Goal: Task Accomplishment & Management: Complete application form

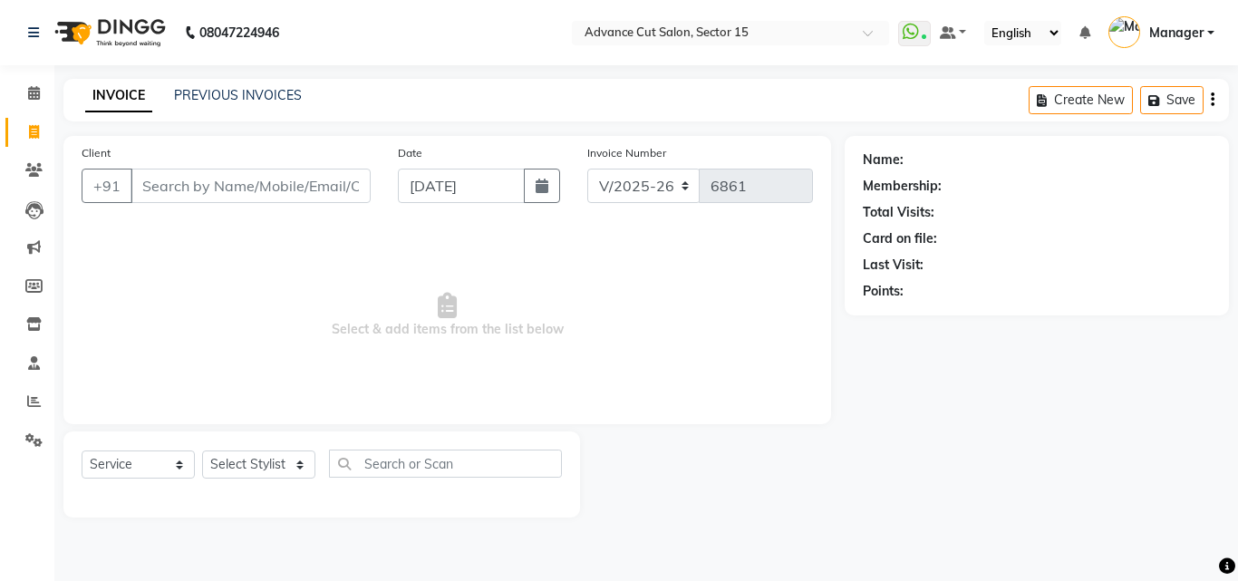
select select "6255"
select select "service"
click at [214, 181] on input "Client" at bounding box center [251, 186] width 240 height 34
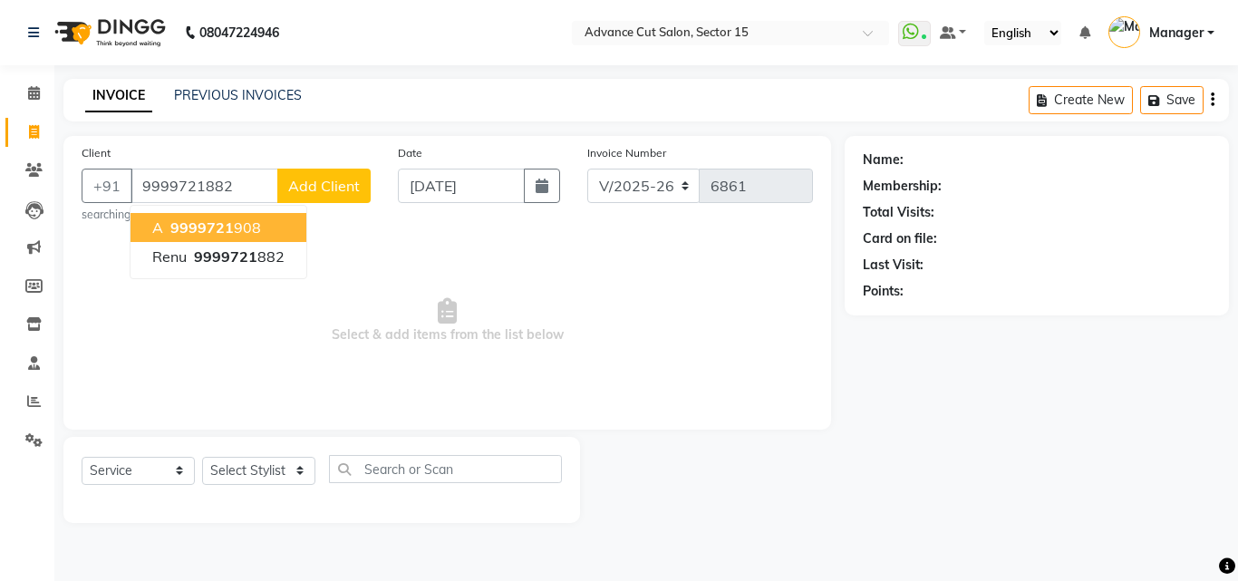
type input "9999721882"
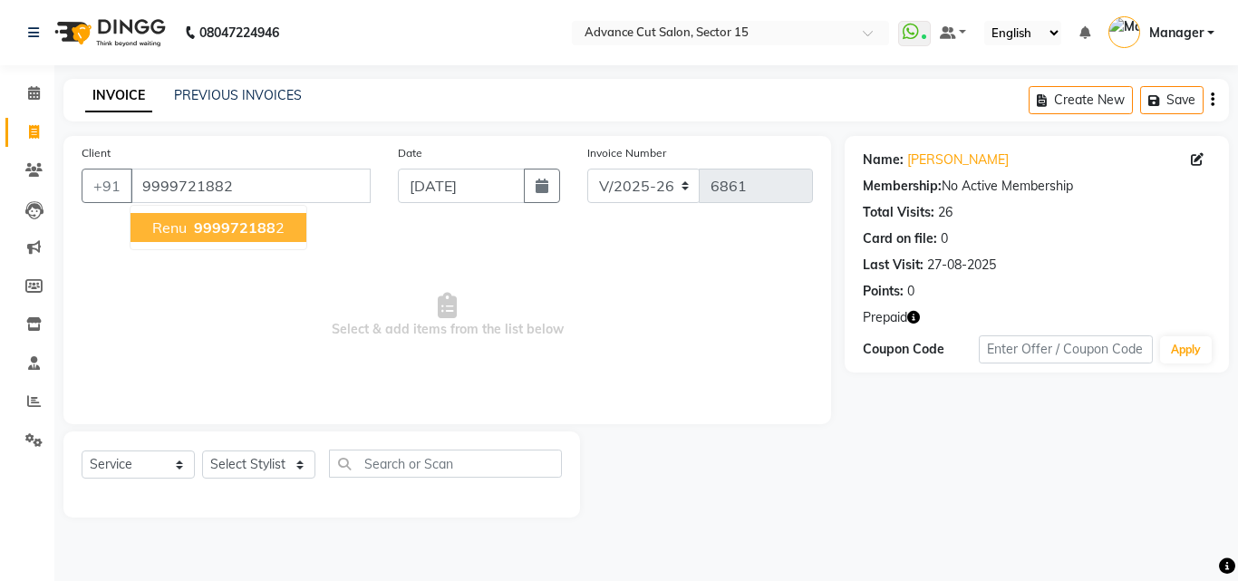
click at [253, 231] on span "999972188" at bounding box center [235, 227] width 82 height 18
click at [920, 164] on link "Renu" at bounding box center [959, 159] width 102 height 19
click at [25, 133] on span at bounding box center [34, 132] width 32 height 21
select select "service"
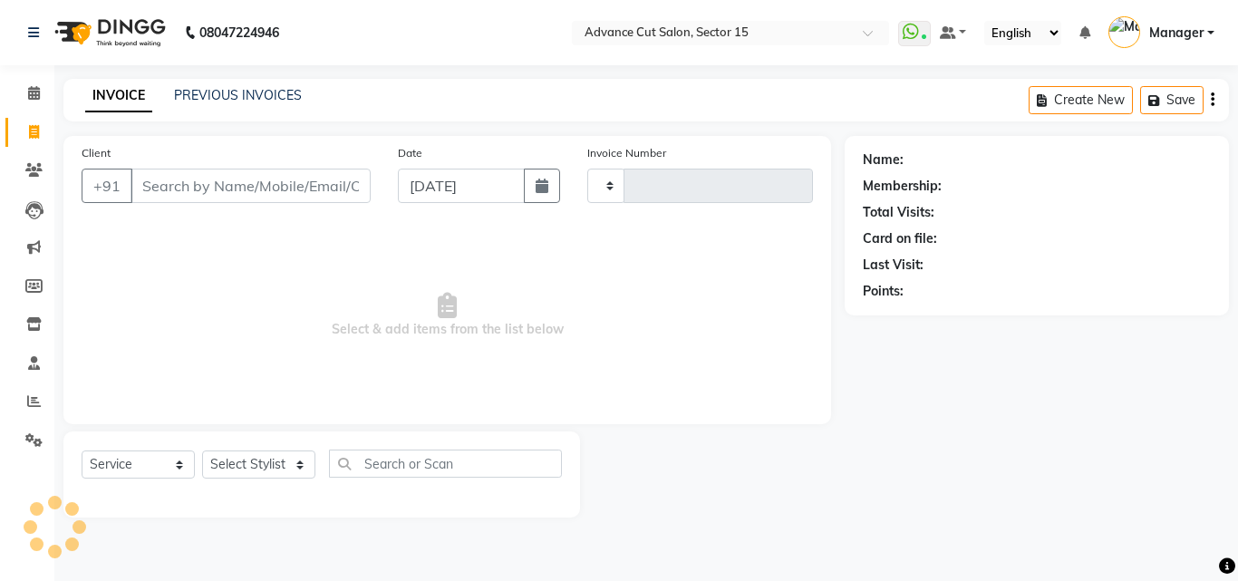
type input "6862"
select select "6255"
click at [248, 101] on link "PREVIOUS INVOICES" at bounding box center [238, 95] width 128 height 16
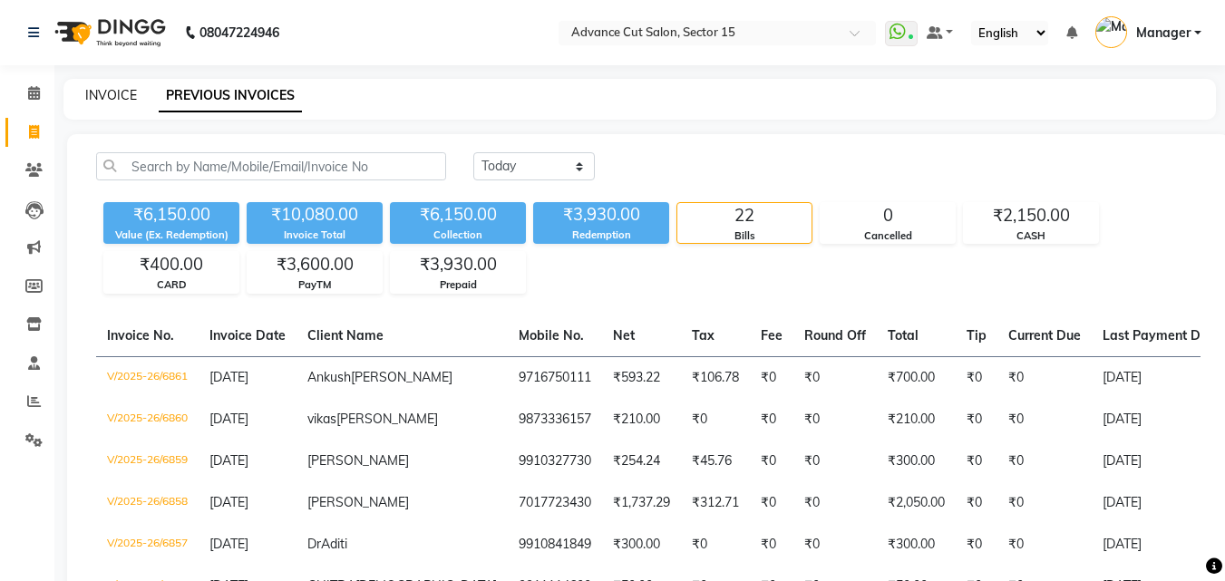
click at [110, 101] on link "INVOICE" at bounding box center [111, 95] width 52 height 16
select select "service"
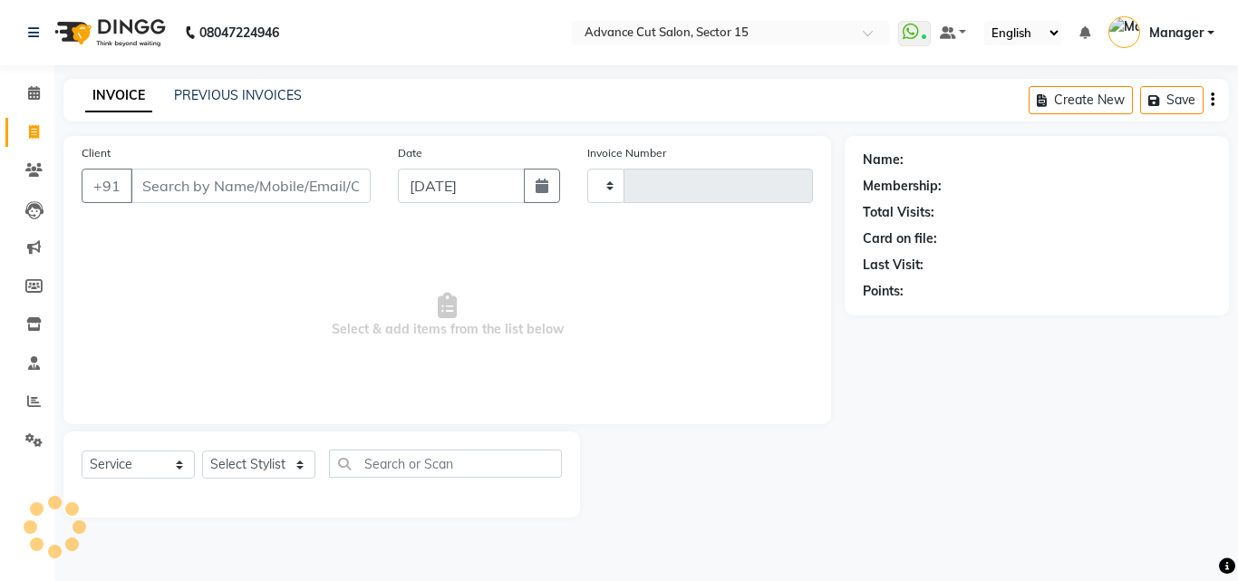
type input "6862"
select select "6255"
click at [246, 90] on link "PREVIOUS INVOICES" at bounding box center [238, 95] width 128 height 16
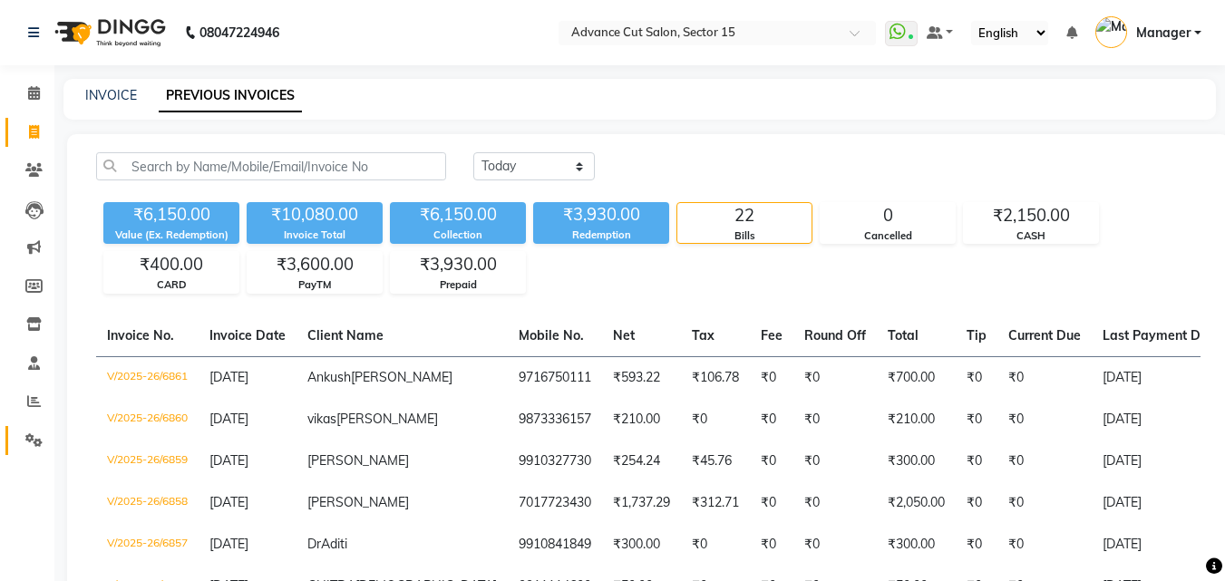
click at [13, 436] on link "Settings" at bounding box center [27, 441] width 44 height 30
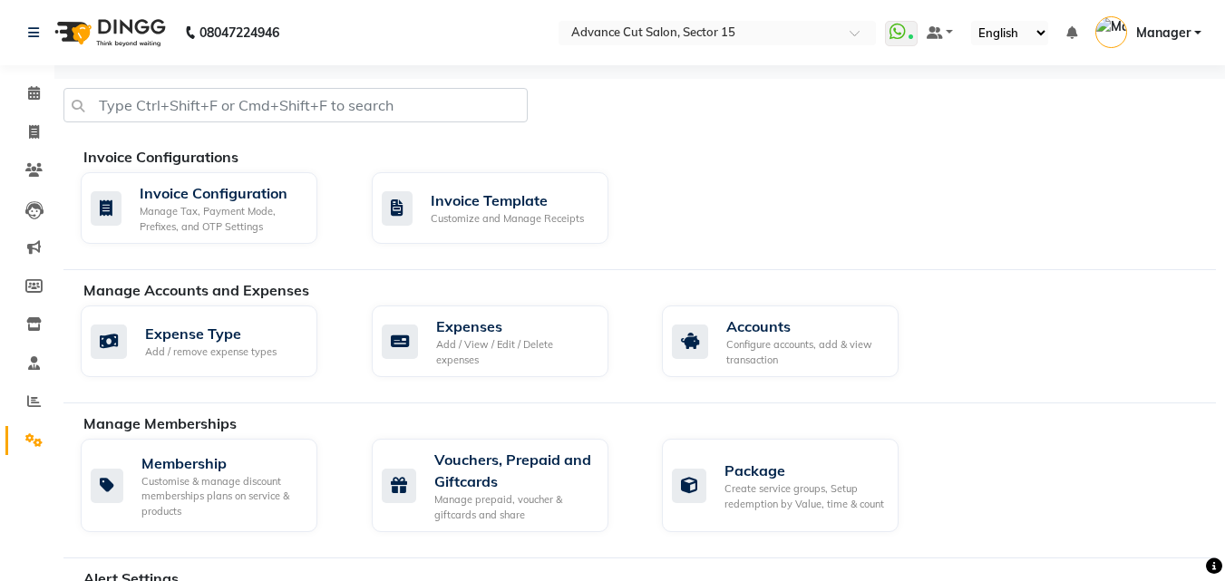
scroll to position [781, 0]
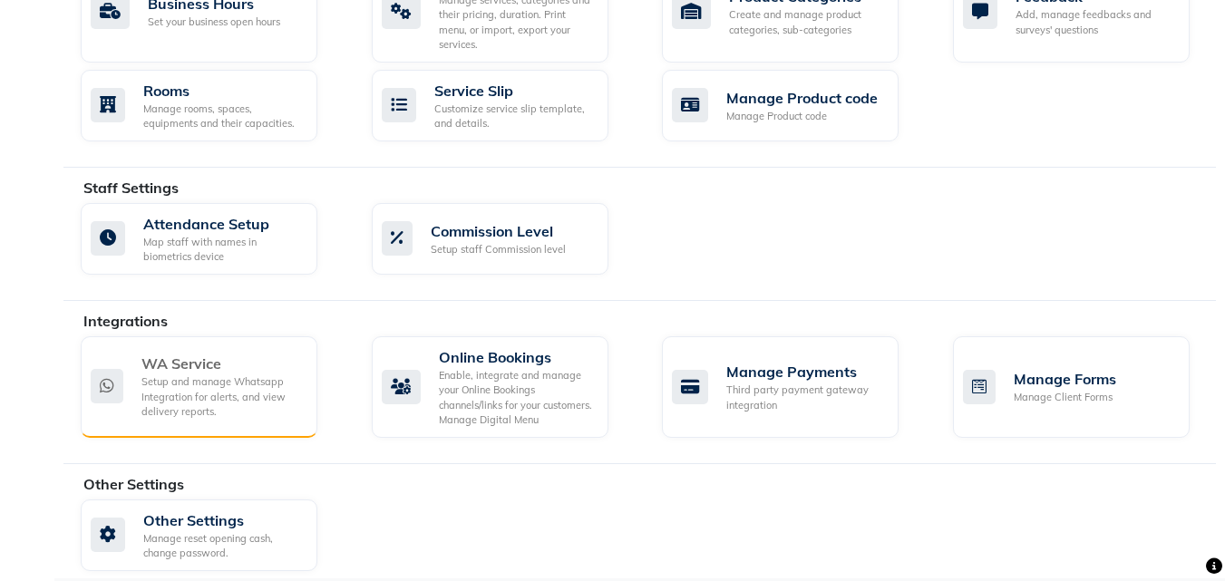
click at [239, 374] on div "Setup and manage Whatsapp Integration for alerts, and view delivery reports." at bounding box center [221, 396] width 161 height 45
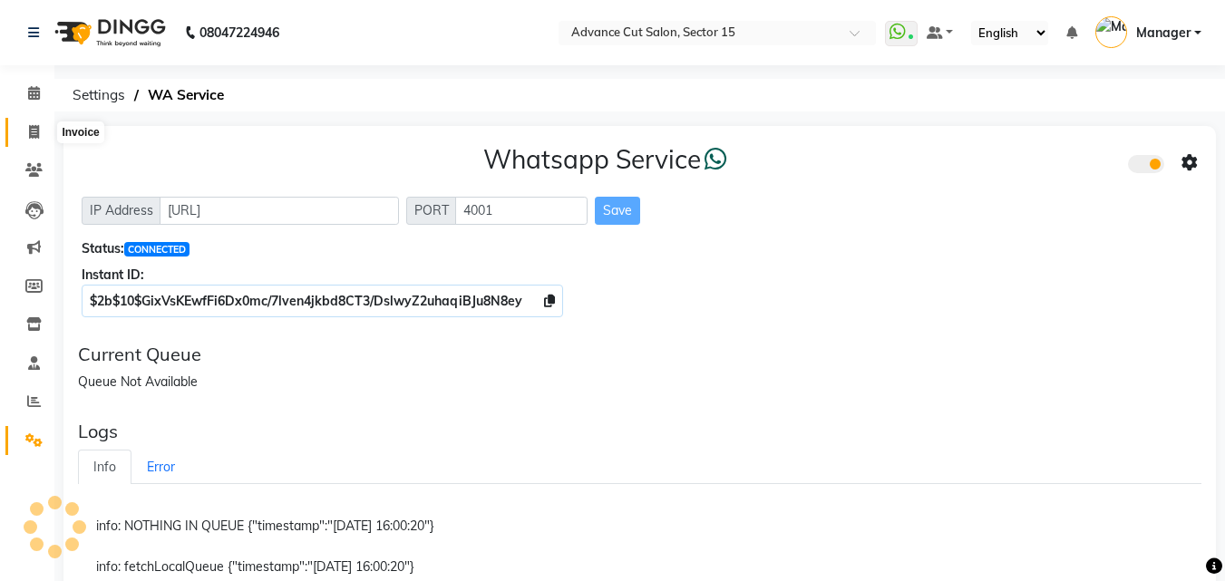
click at [29, 131] on icon at bounding box center [34, 132] width 10 height 14
select select "service"
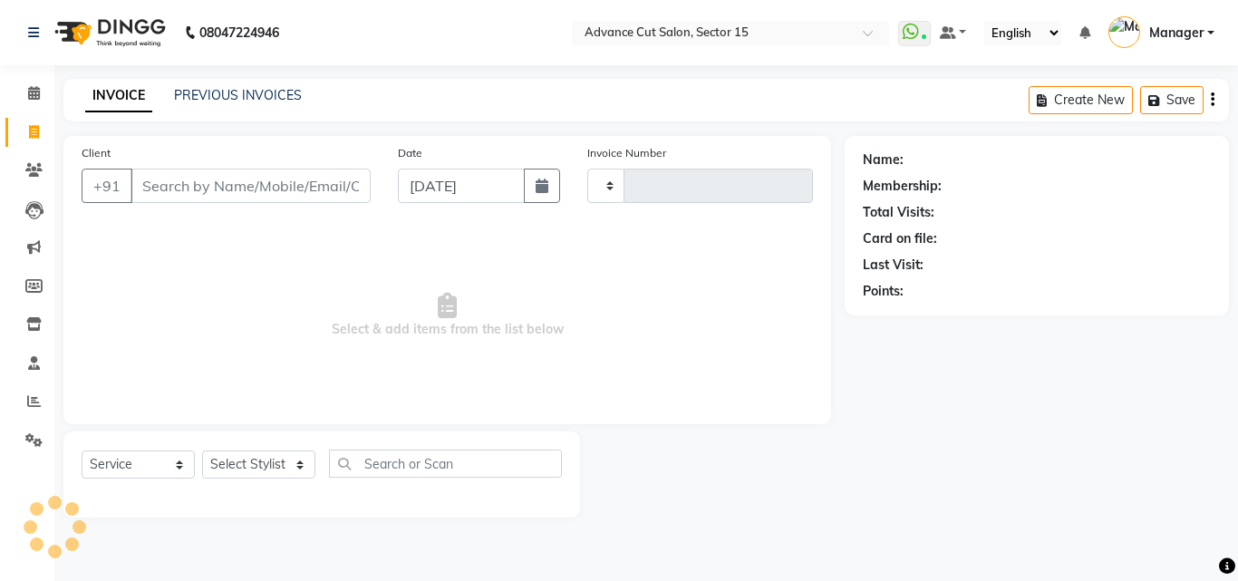
type input "6862"
select select "6255"
click at [242, 109] on div "INVOICE PREVIOUS INVOICES Create New Save" at bounding box center [646, 100] width 1166 height 43
click at [244, 104] on div "INVOICE PREVIOUS INVOICES" at bounding box center [193, 96] width 260 height 21
click at [244, 104] on div "PREVIOUS INVOICES" at bounding box center [238, 95] width 128 height 19
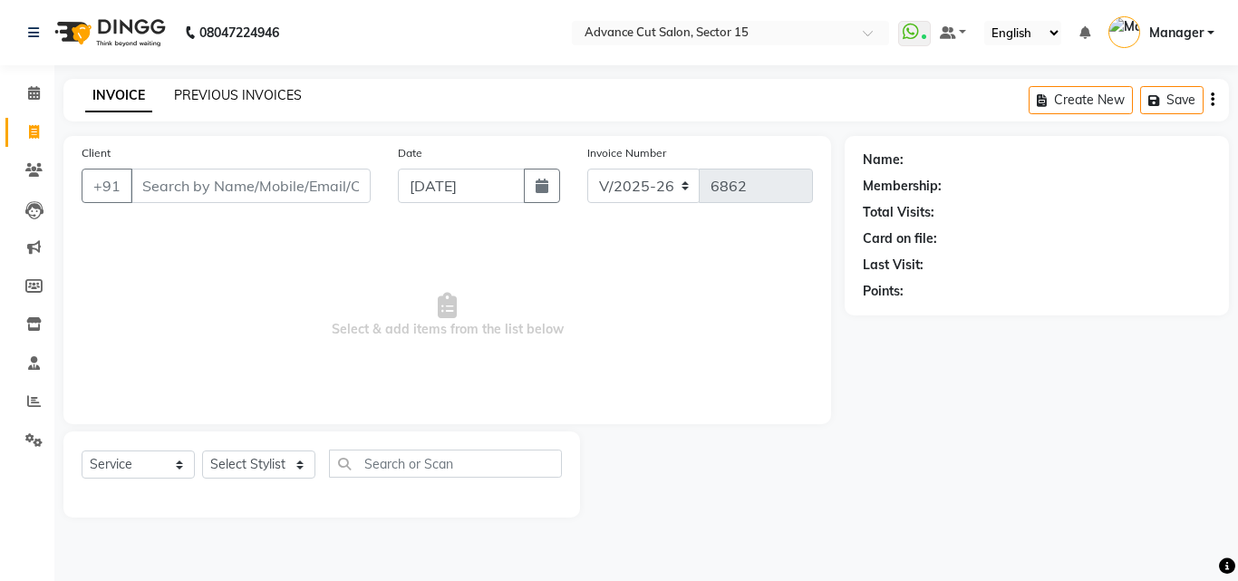
click at [248, 102] on link "PREVIOUS INVOICES" at bounding box center [238, 95] width 128 height 16
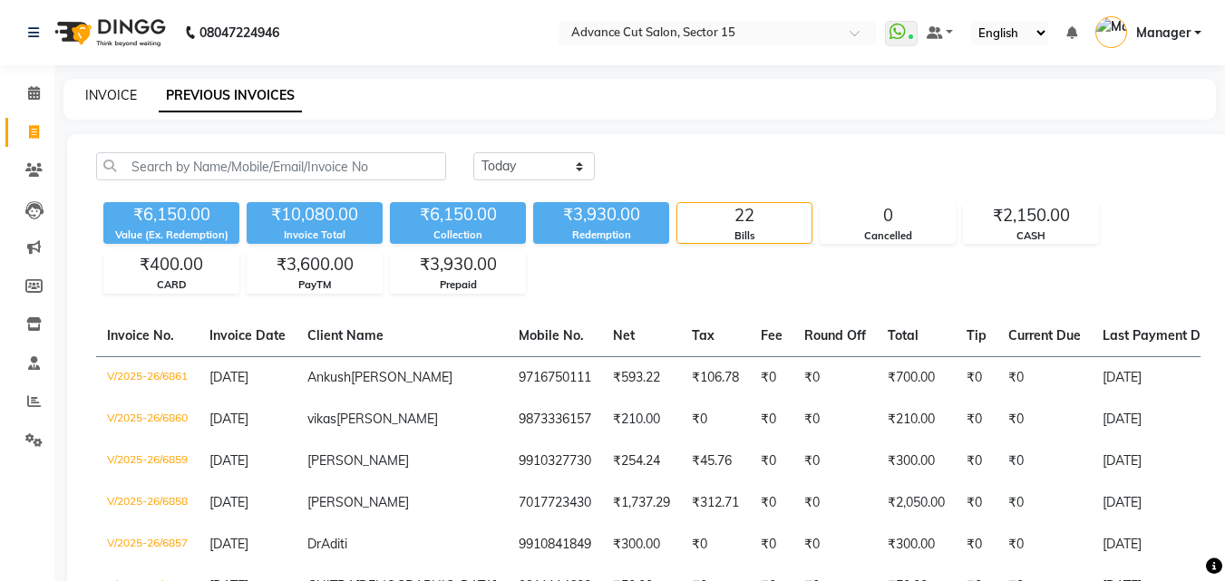
click at [130, 101] on link "INVOICE" at bounding box center [111, 95] width 52 height 16
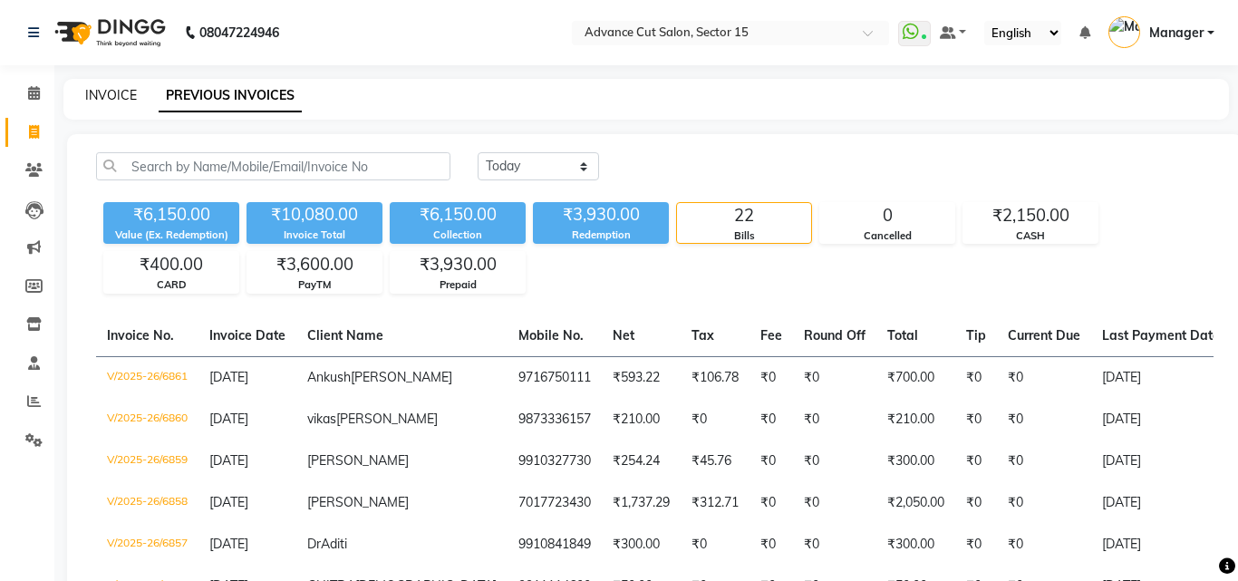
select select "service"
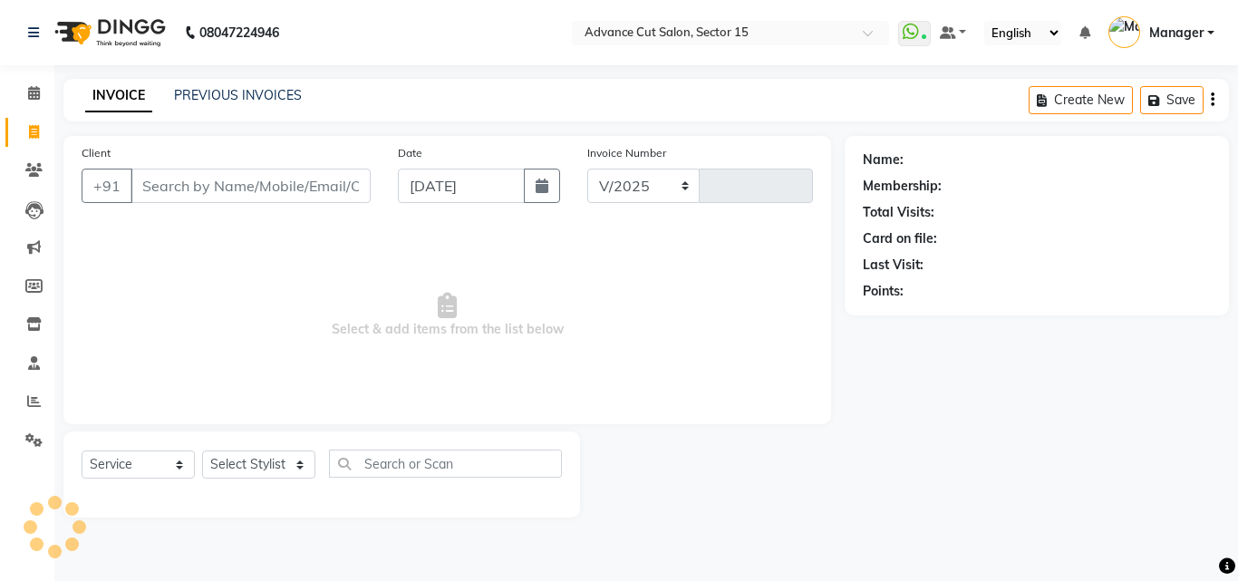
select select "6255"
type input "6862"
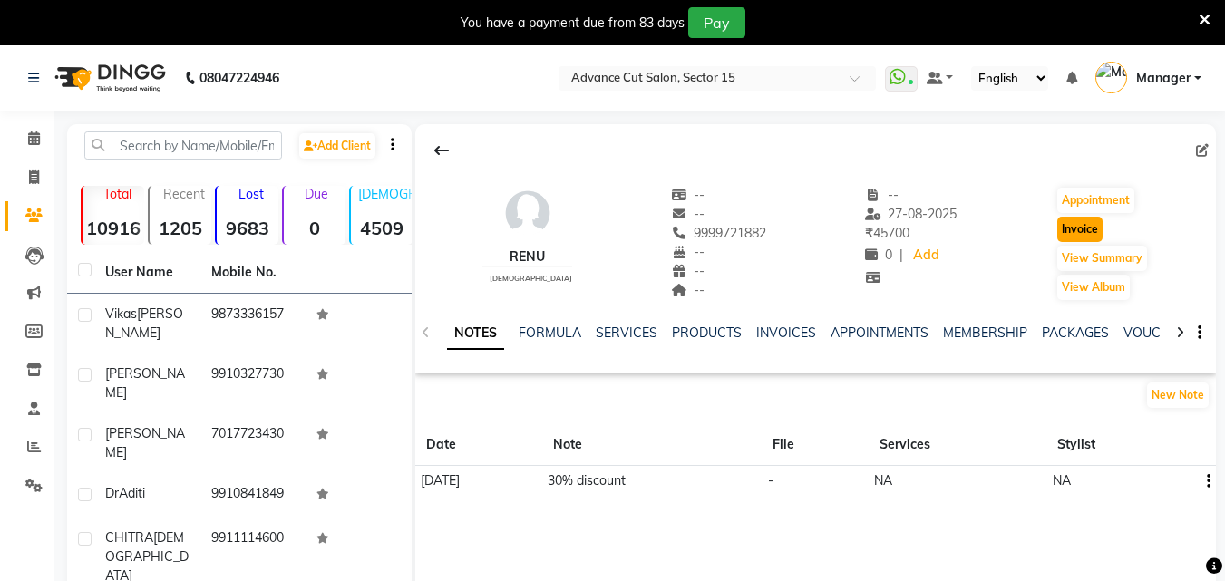
click at [1073, 230] on button "Invoice" at bounding box center [1079, 229] width 45 height 25
select select "6255"
select select "service"
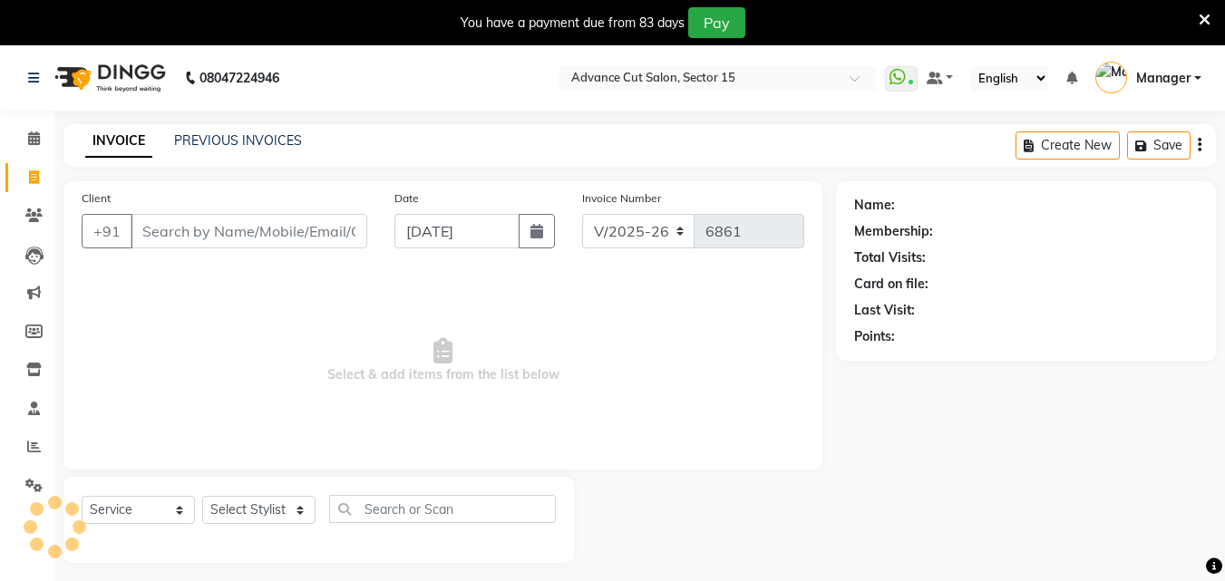
scroll to position [45, 0]
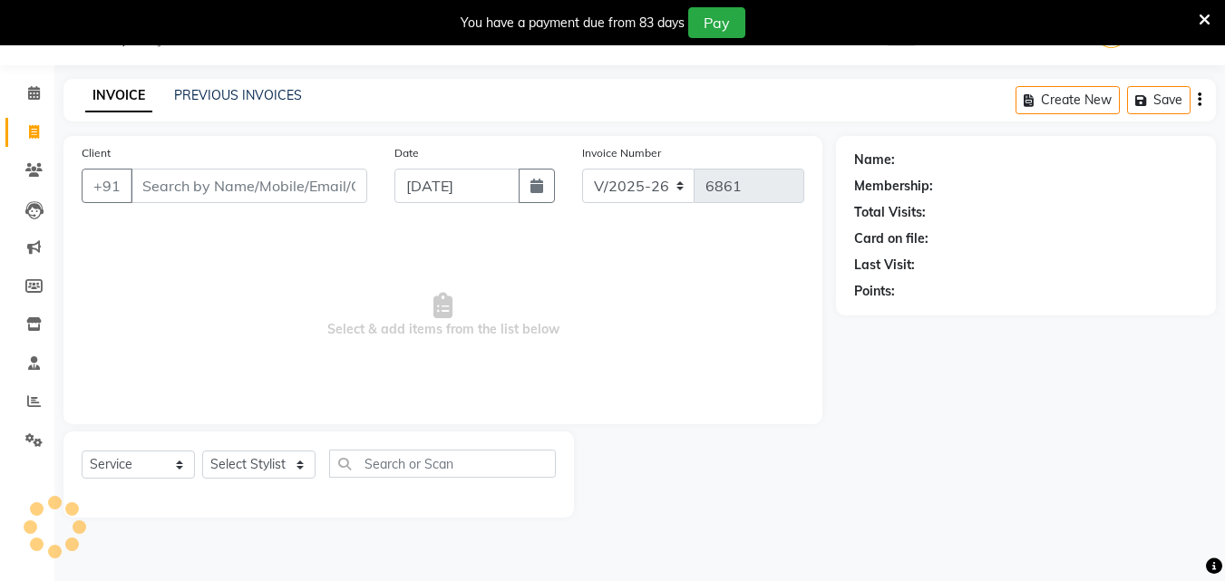
type input "9999721882"
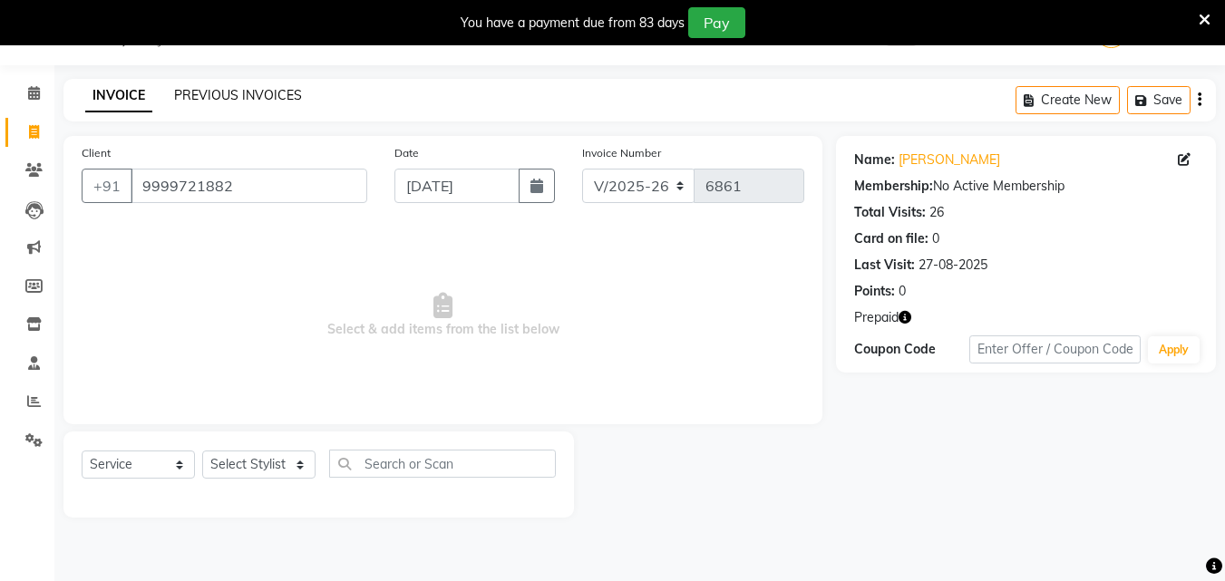
click at [211, 100] on link "PREVIOUS INVOICES" at bounding box center [238, 95] width 128 height 16
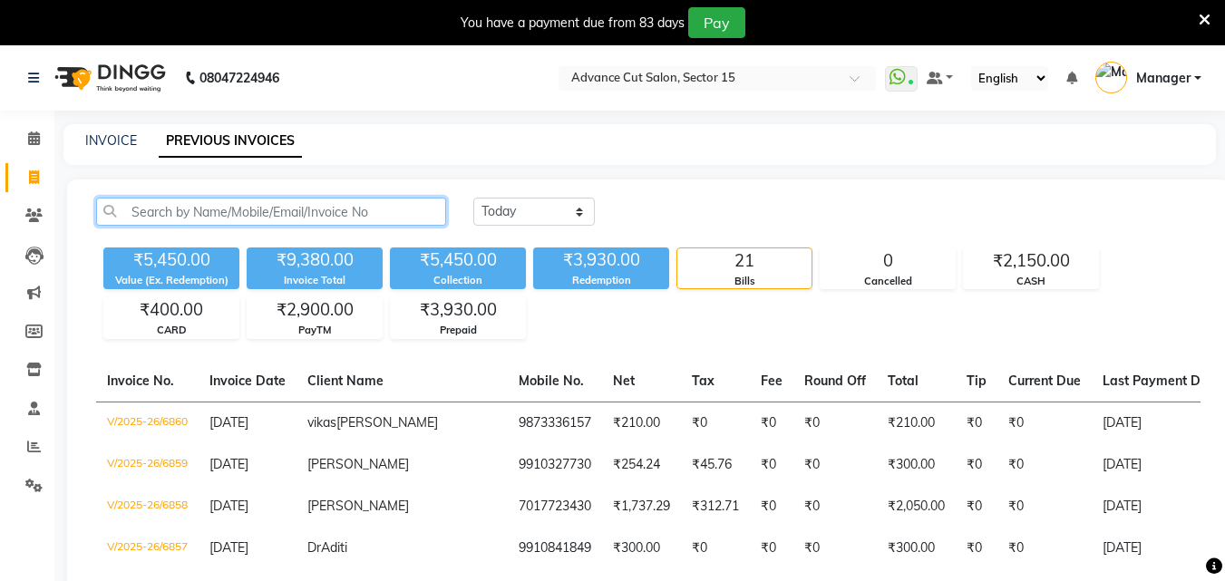
click at [257, 210] on input "text" at bounding box center [271, 212] width 350 height 28
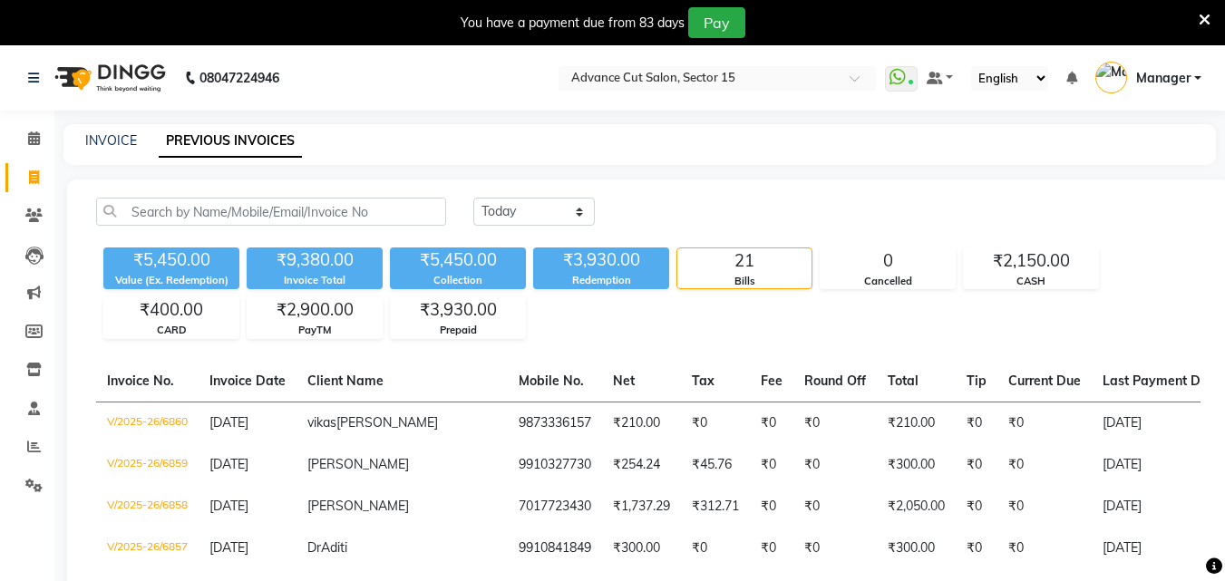
select select "service"
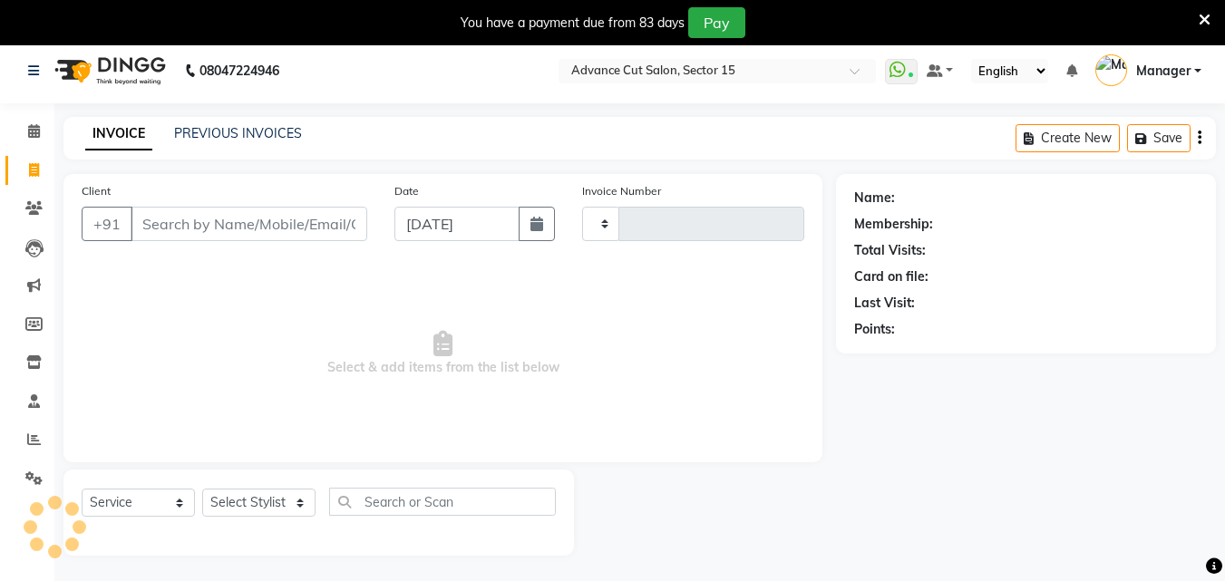
type input "6861"
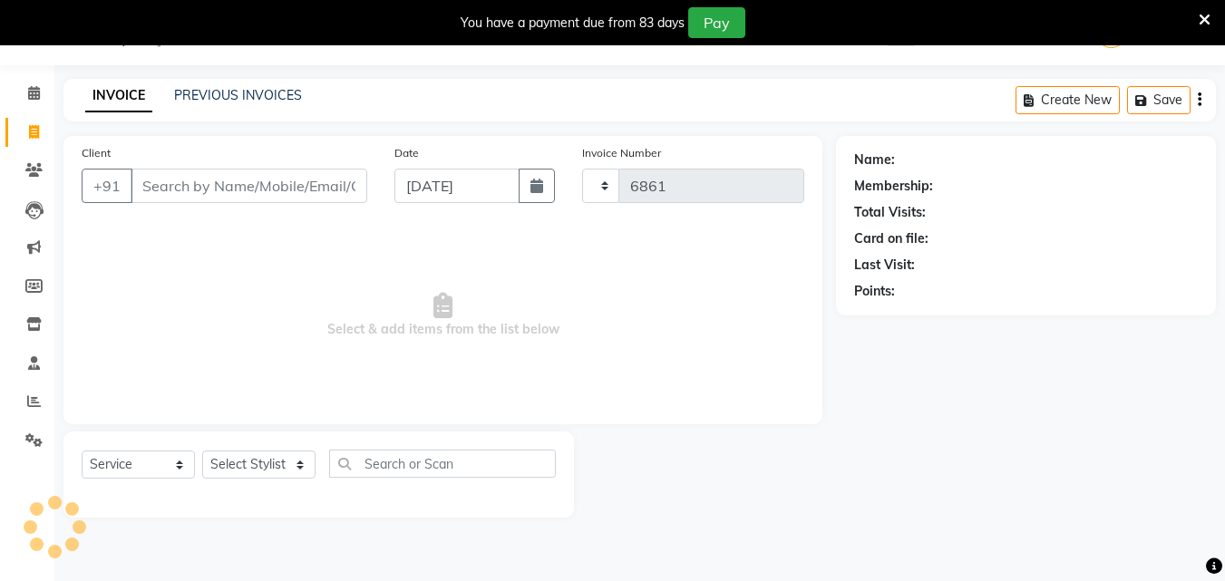
select select "6255"
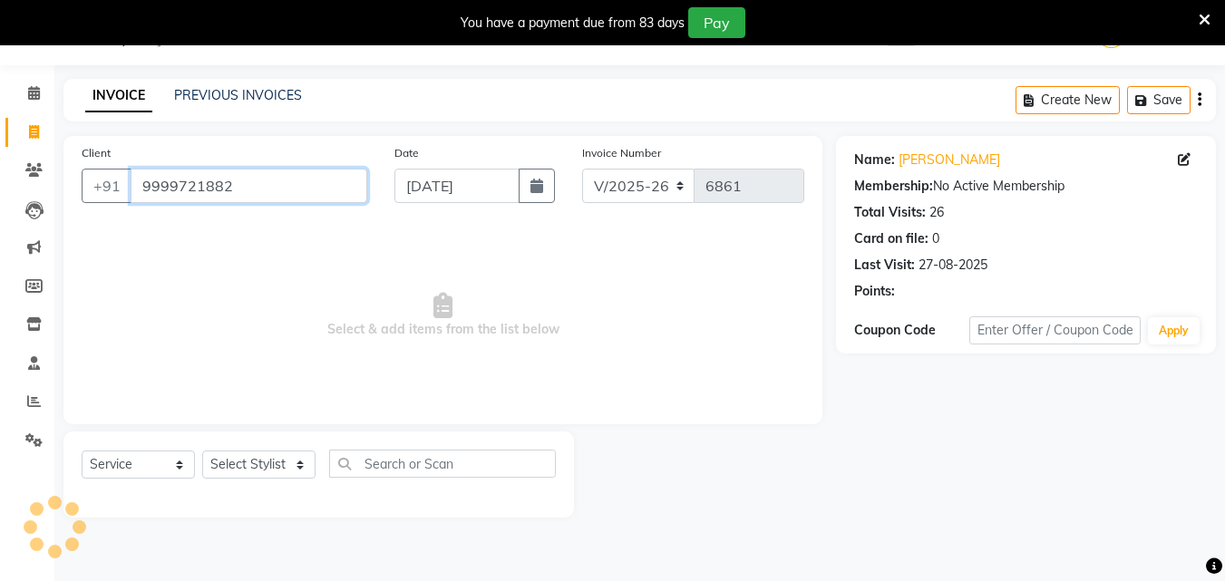
click at [257, 191] on input "9999721882" at bounding box center [249, 186] width 237 height 34
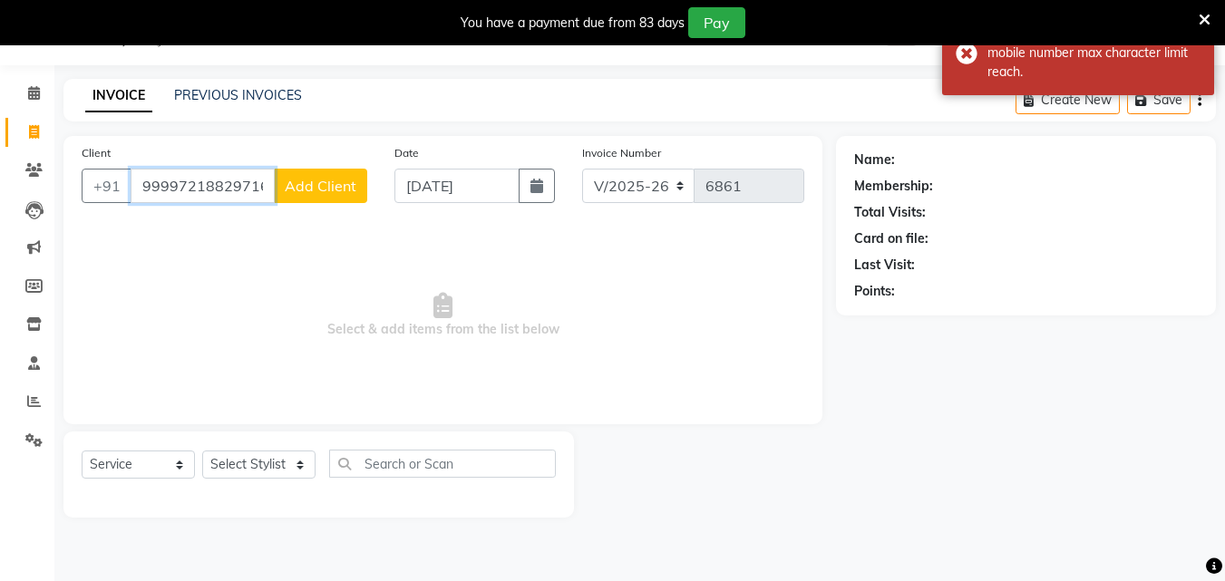
click at [264, 189] on input "9999721882971675011" at bounding box center [203, 186] width 144 height 34
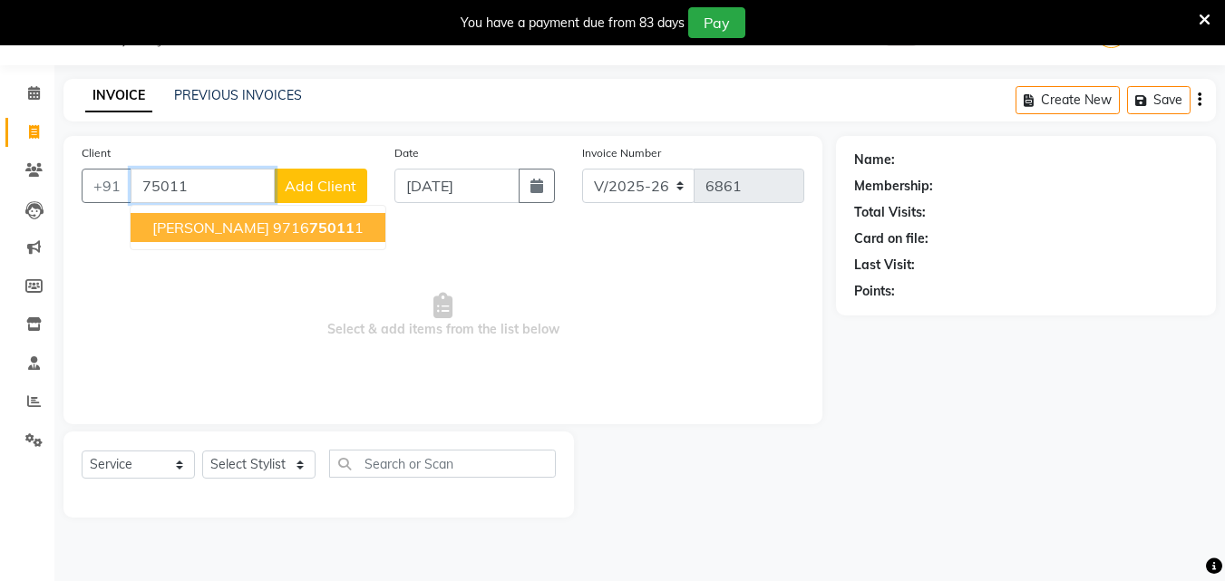
click at [212, 192] on input "75011" at bounding box center [203, 186] width 144 height 34
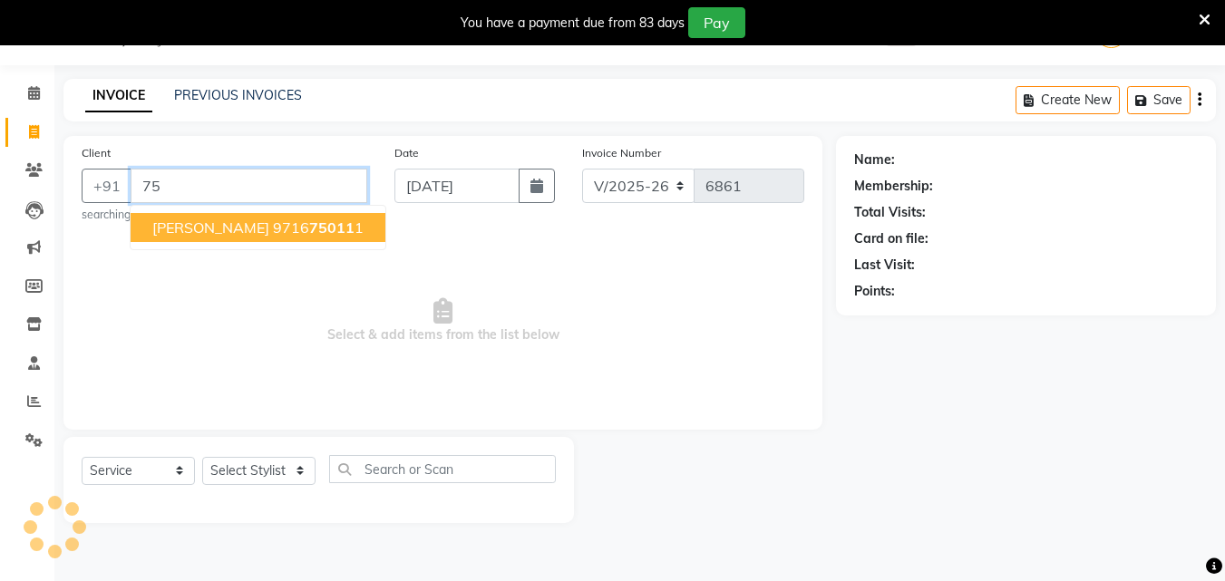
type input "7"
type input "9716750111"
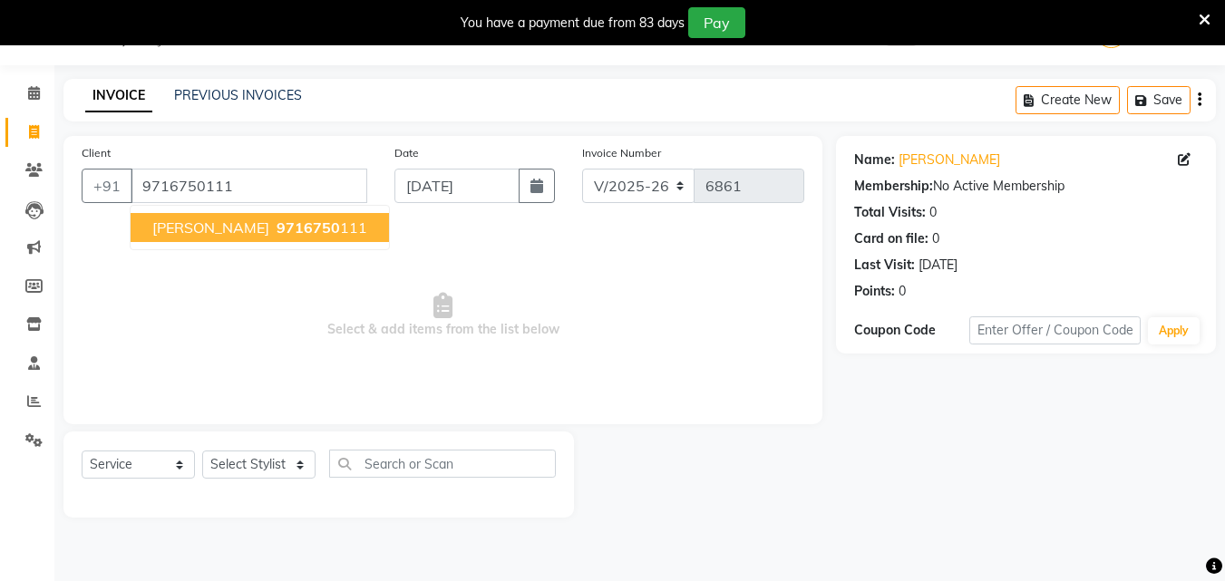
click at [243, 221] on span "Ankush Girdhar" at bounding box center [210, 227] width 117 height 18
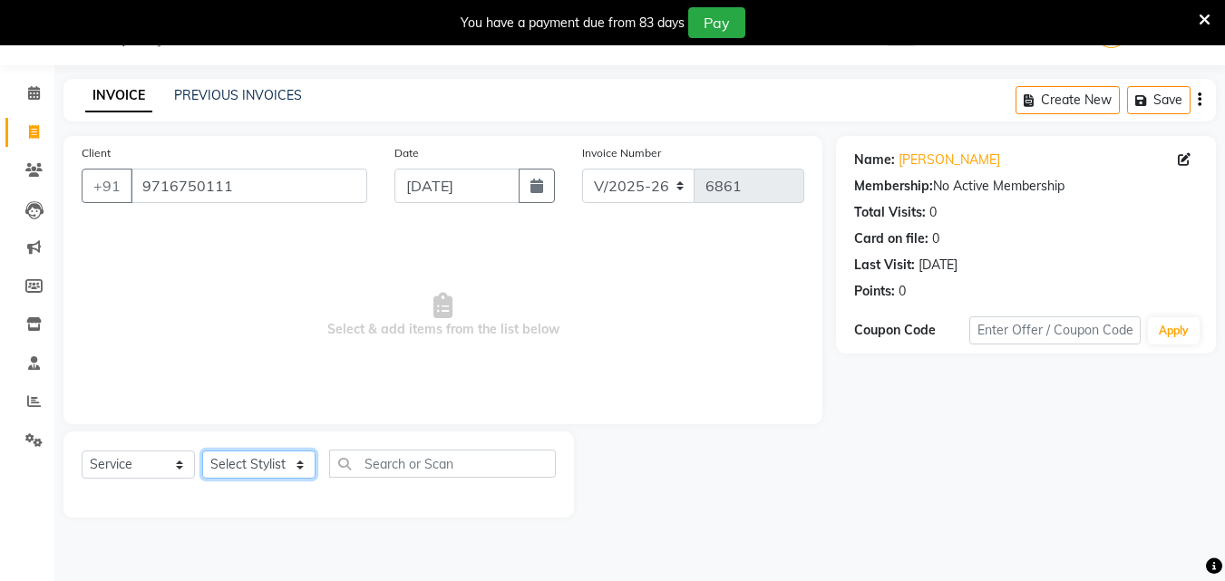
click at [291, 460] on select "Select Stylist Advance Cut ASIF FARMAN HAIDER Iqbal KASHISH LUCKY Manager MANOJ…" at bounding box center [258, 465] width 113 height 28
select select "46507"
click at [202, 451] on select "Select Stylist Advance Cut ASIF FARMAN HAIDER Iqbal KASHISH LUCKY Manager MANOJ…" at bounding box center [258, 465] width 113 height 28
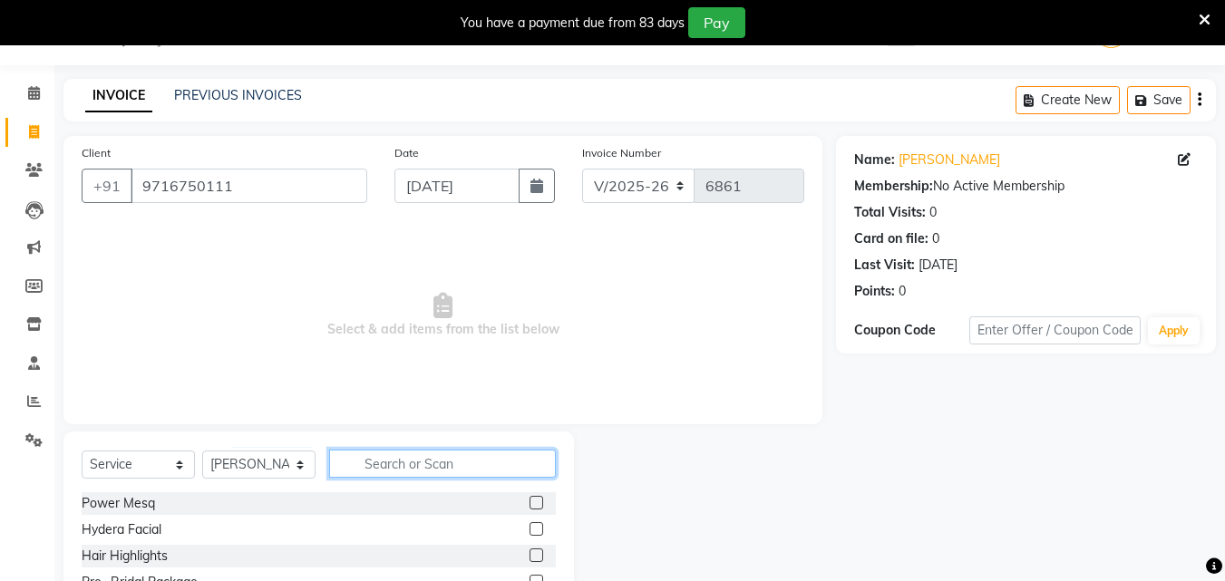
click at [420, 466] on input "text" at bounding box center [442, 464] width 227 height 28
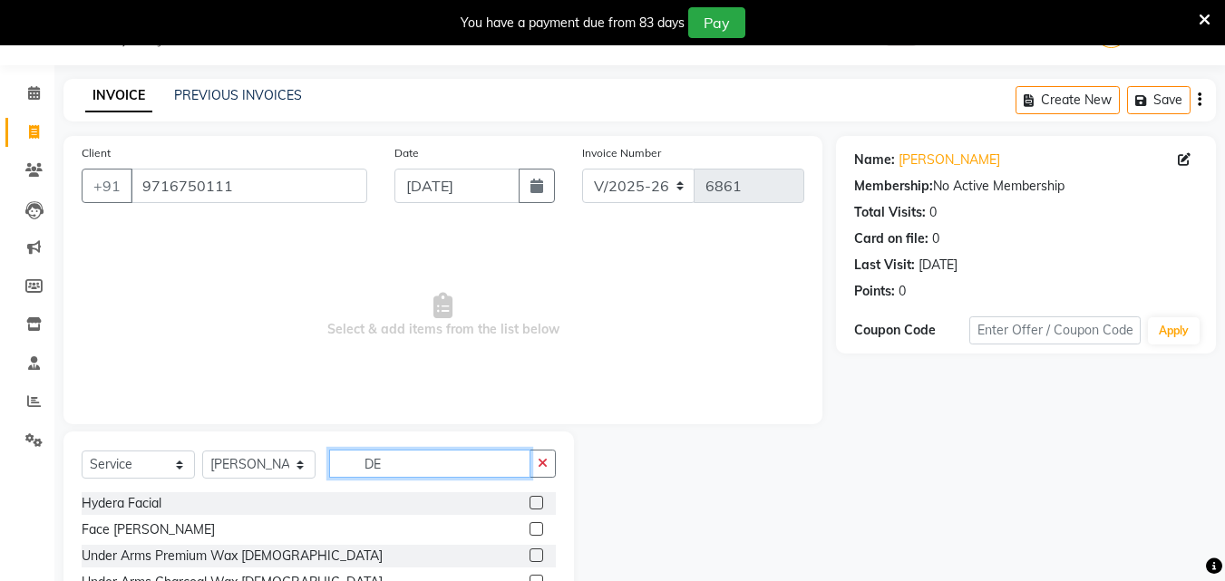
type input "D"
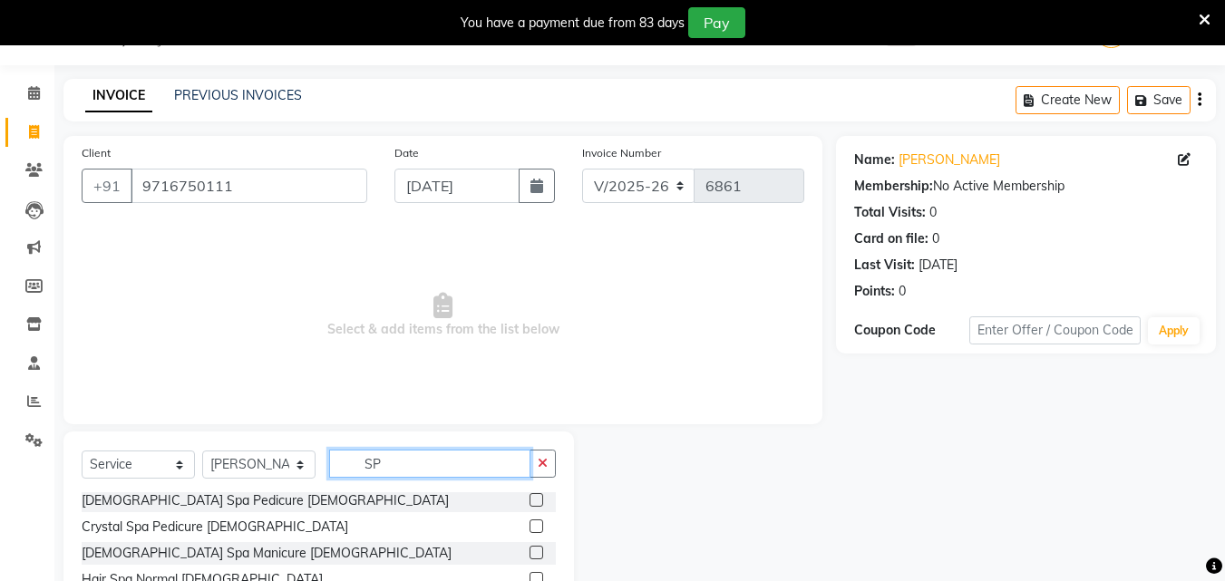
type input "S"
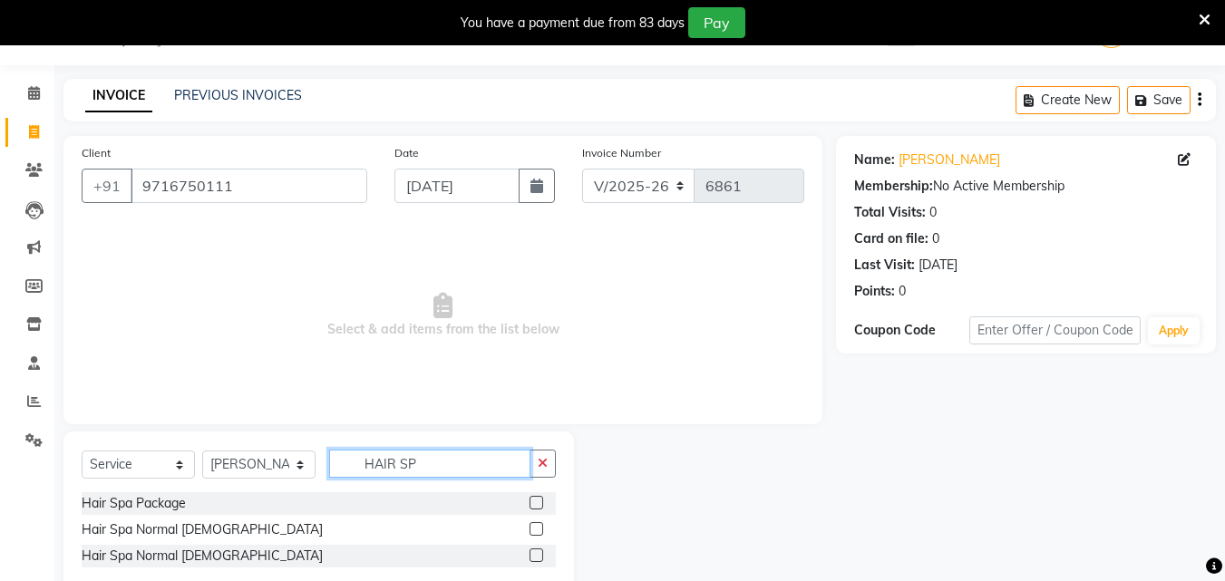
scroll to position [0, 0]
type input "HAIR SPA"
click at [534, 555] on label at bounding box center [536, 555] width 14 height 14
click at [534, 555] on input "checkbox" at bounding box center [535, 556] width 12 height 12
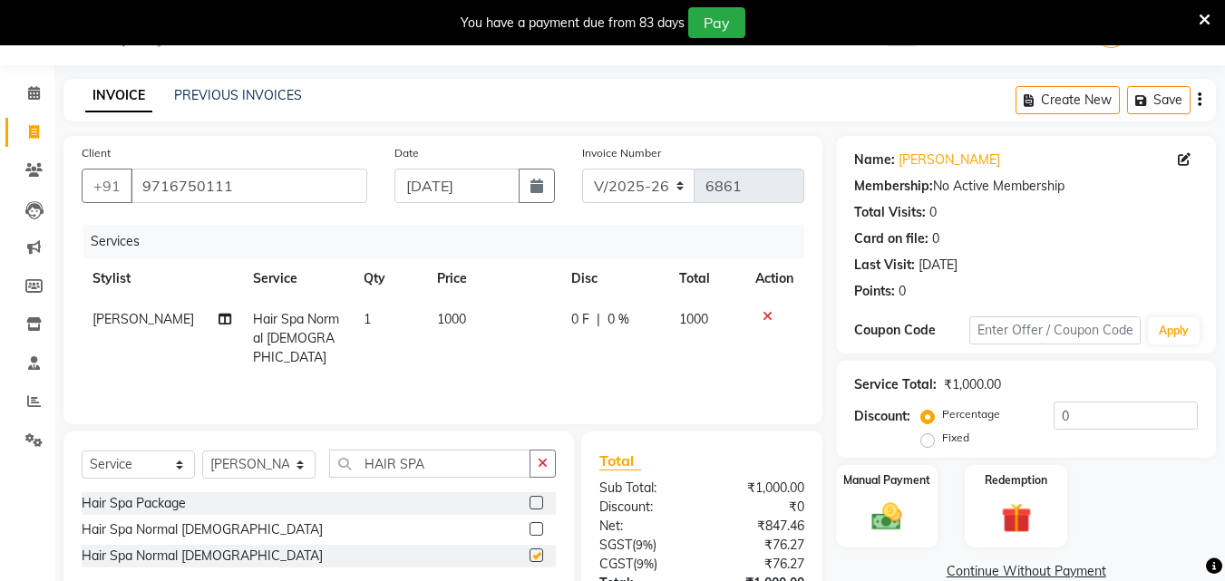
checkbox input "false"
click at [538, 526] on label at bounding box center [536, 529] width 14 height 14
click at [538, 526] on input "checkbox" at bounding box center [535, 530] width 12 height 12
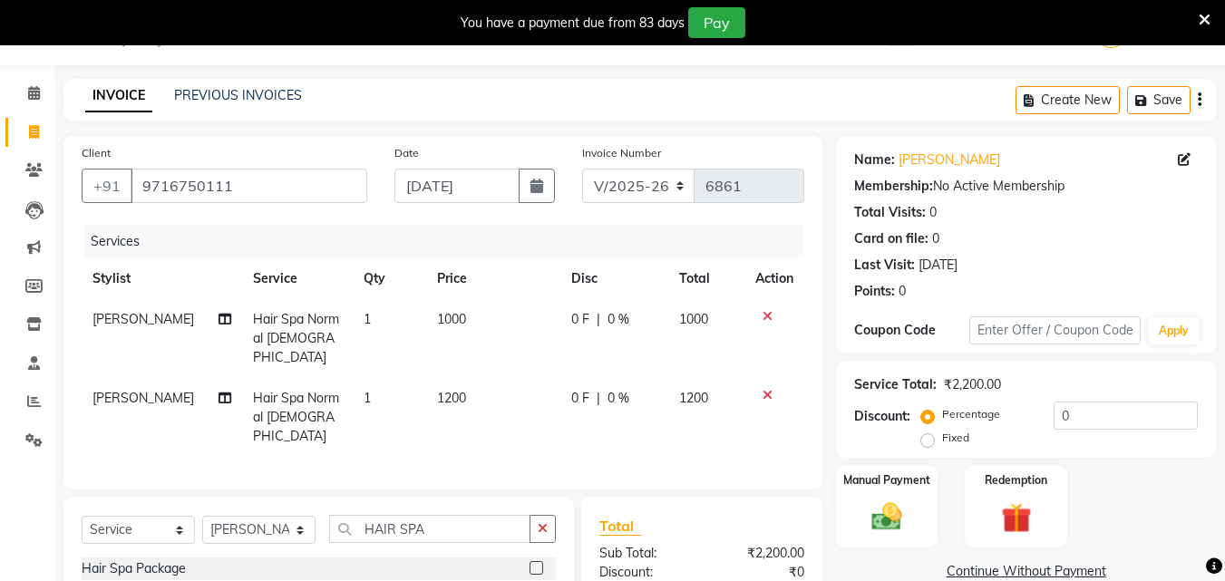
checkbox input "false"
click at [764, 389] on icon at bounding box center [767, 395] width 10 height 13
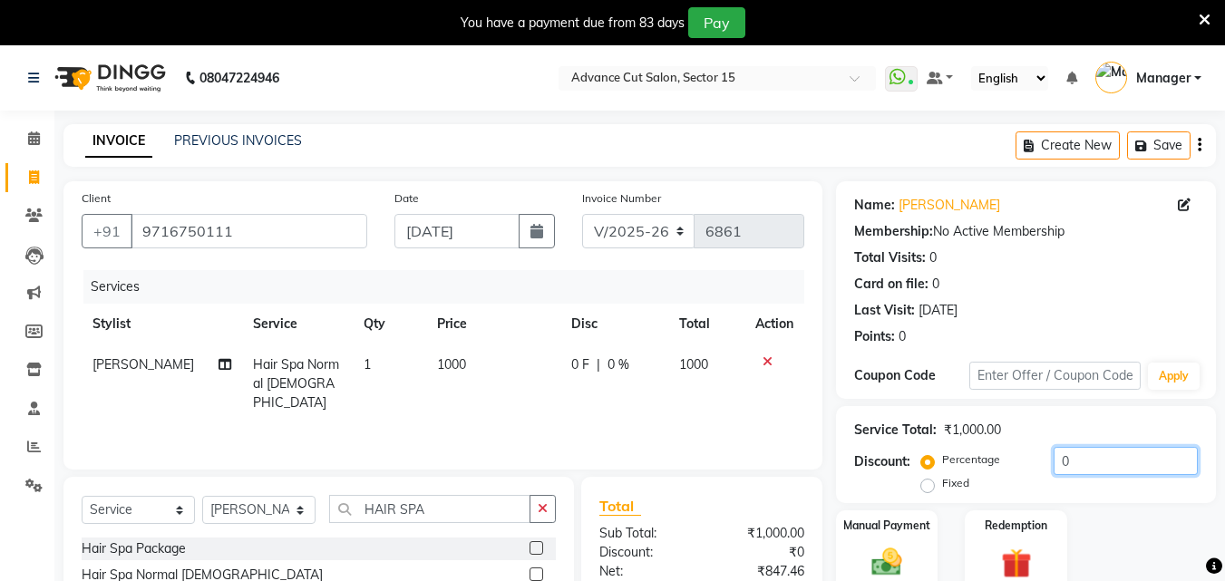
click at [1111, 465] on input "0" at bounding box center [1125, 461] width 144 height 28
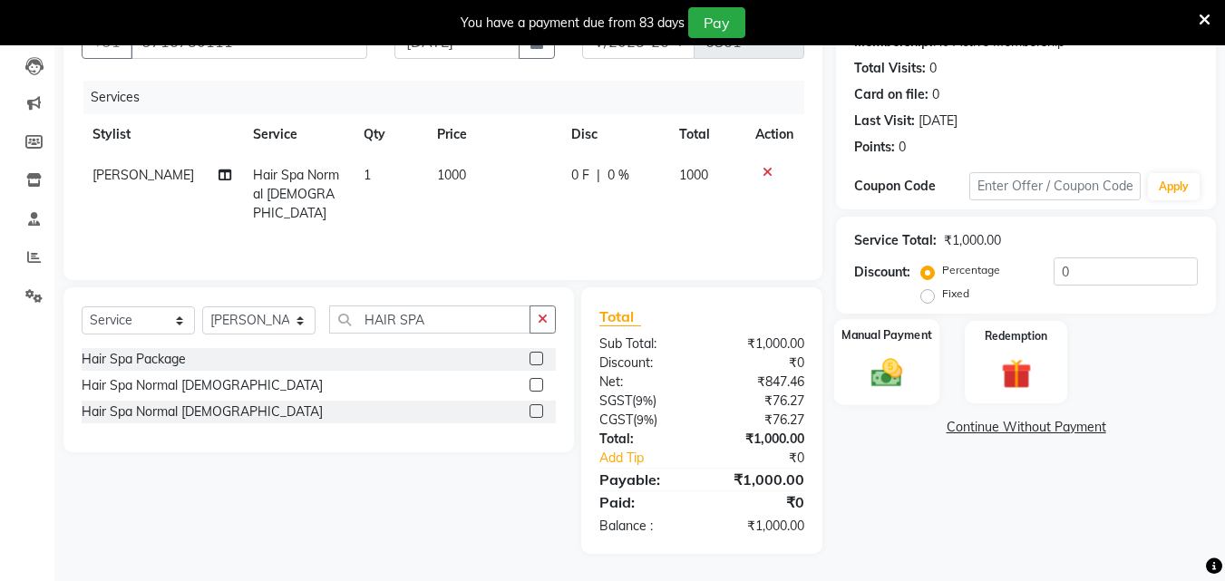
click at [898, 374] on img at bounding box center [886, 372] width 51 height 36
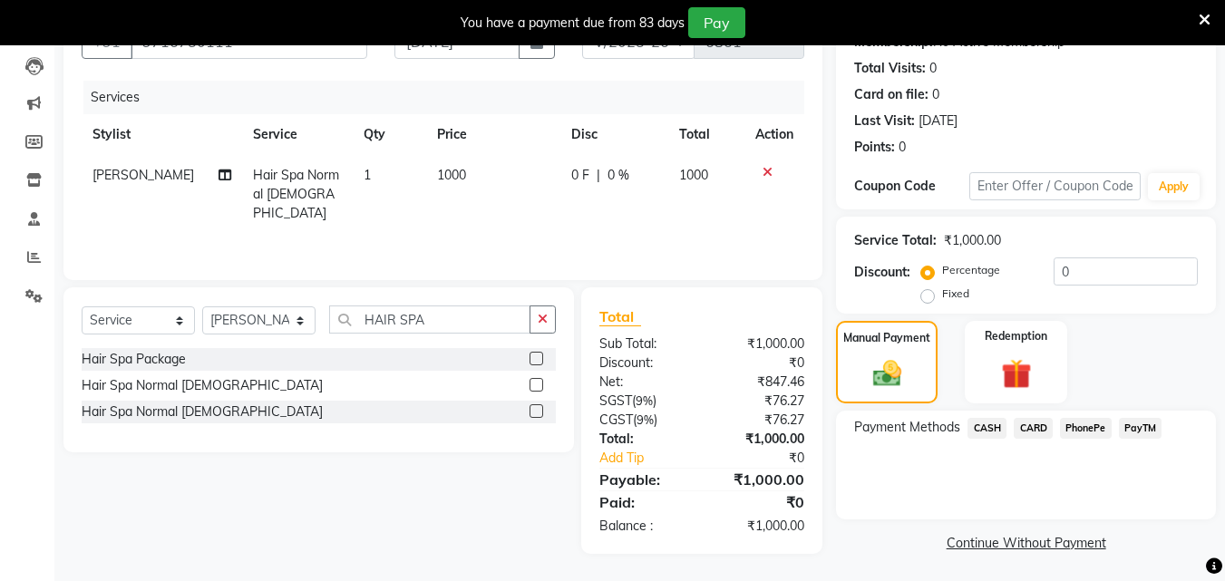
click at [1092, 428] on span "PhonePe" at bounding box center [1086, 428] width 52 height 21
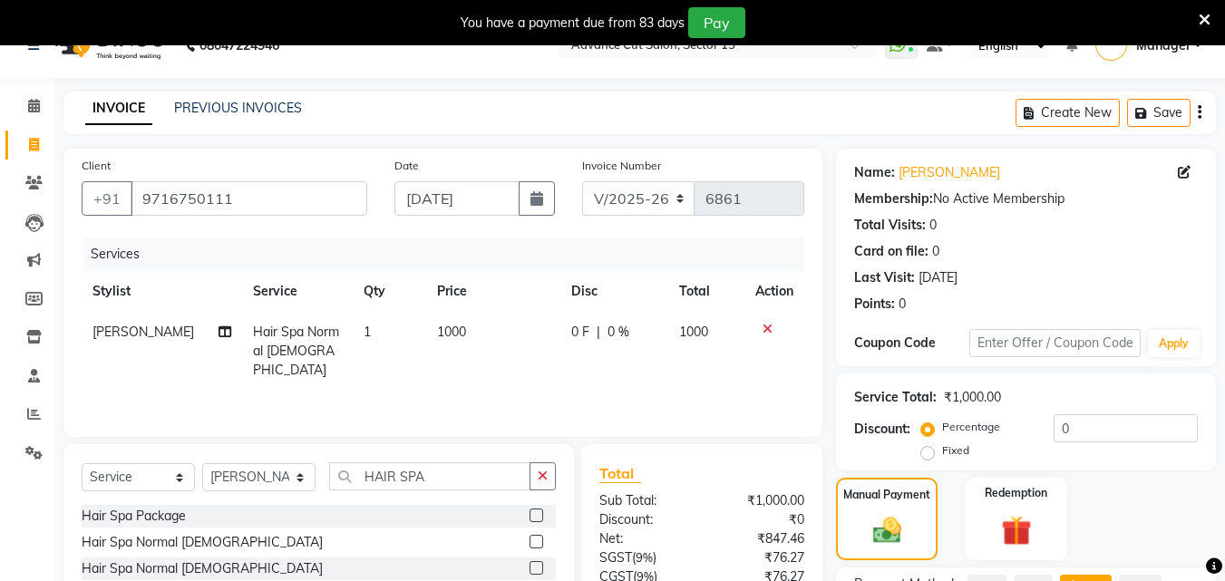
scroll to position [0, 0]
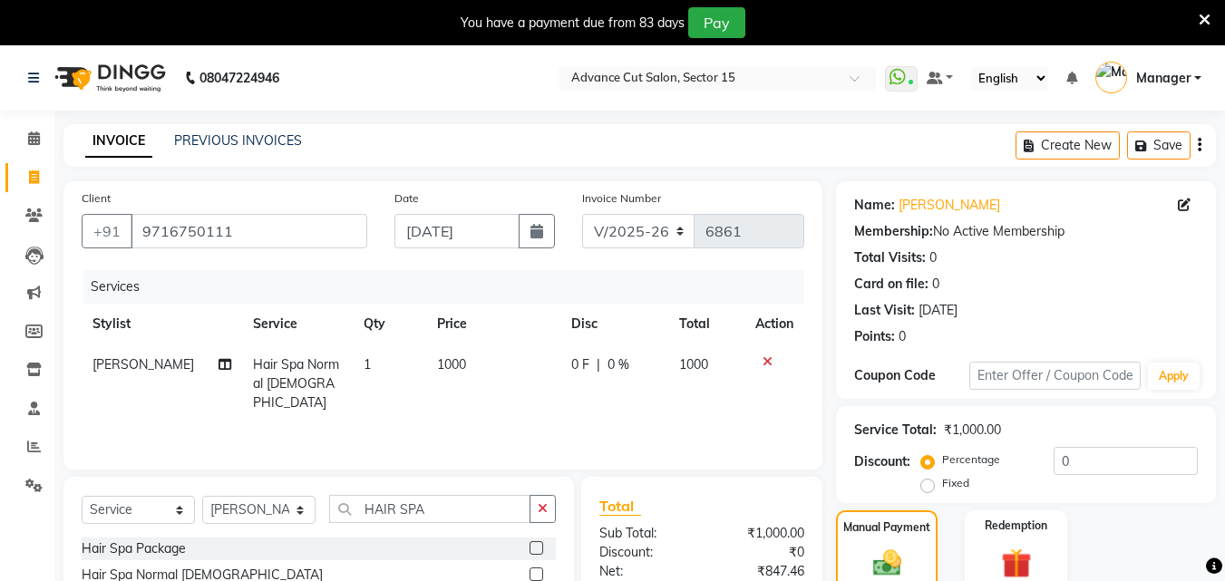
click at [708, 362] on td "1000" at bounding box center [706, 384] width 77 height 79
select select "46507"
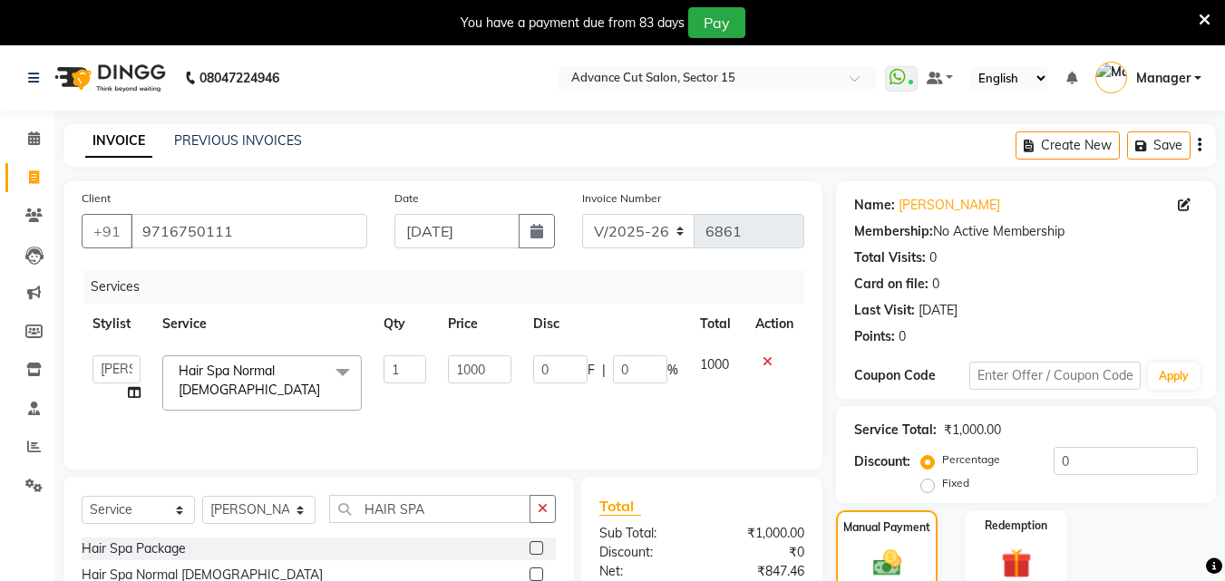
click at [730, 360] on td "1000" at bounding box center [716, 383] width 55 height 77
click at [733, 359] on td "1000" at bounding box center [716, 383] width 55 height 77
click at [713, 363] on span "1000" at bounding box center [714, 364] width 29 height 16
click at [732, 364] on td "1000" at bounding box center [716, 383] width 55 height 77
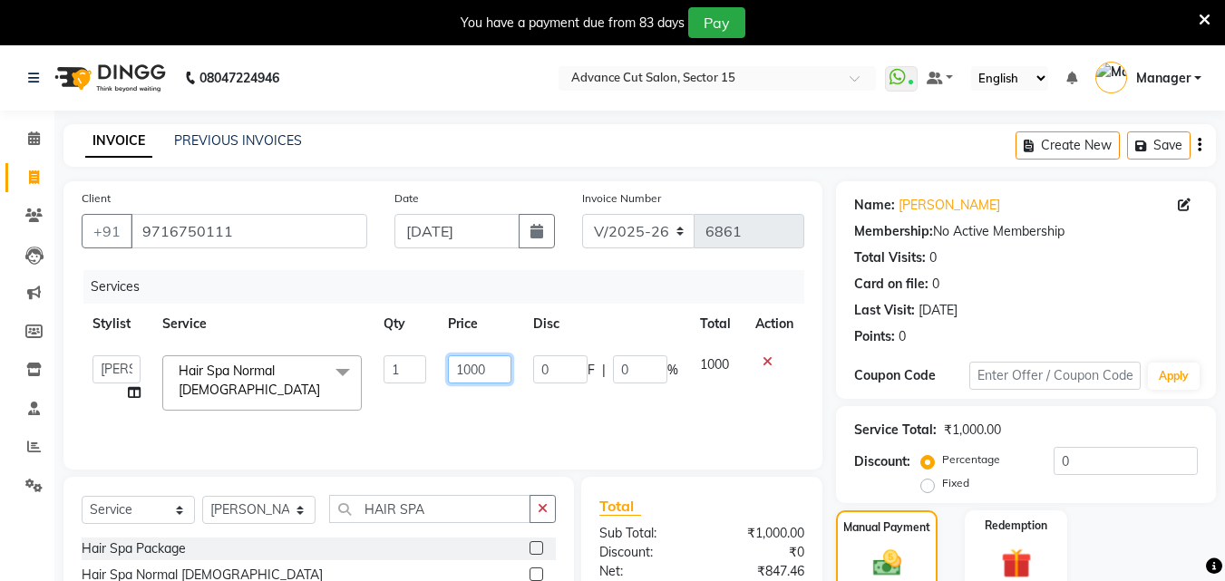
click at [491, 367] on input "1000" at bounding box center [479, 369] width 63 height 28
type input "1"
type input "700"
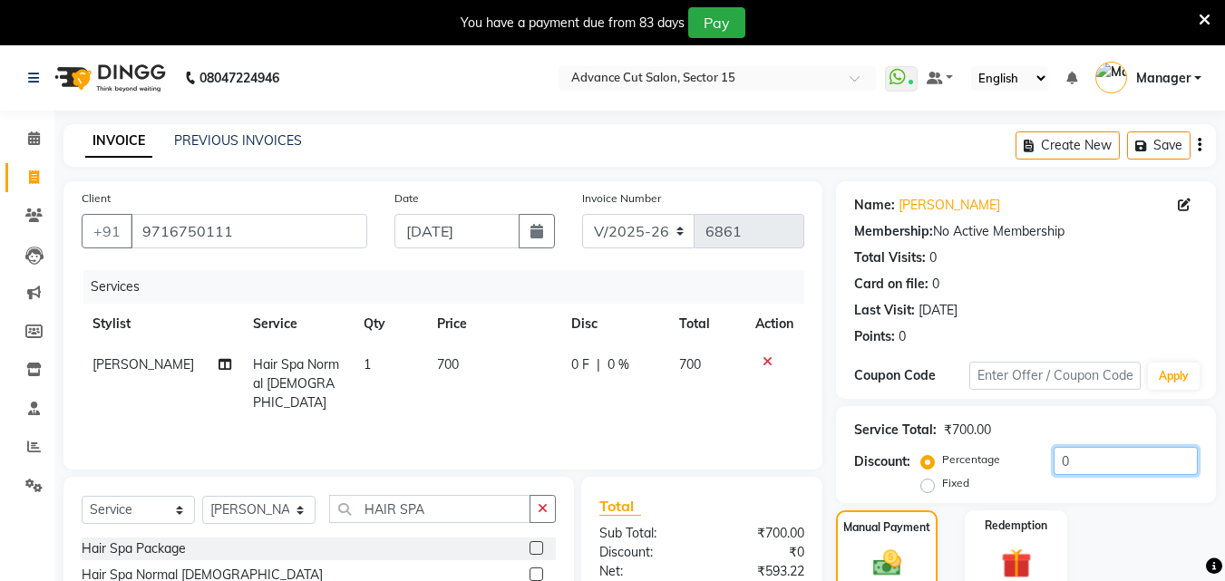
click at [1136, 464] on input "0" at bounding box center [1125, 461] width 144 height 28
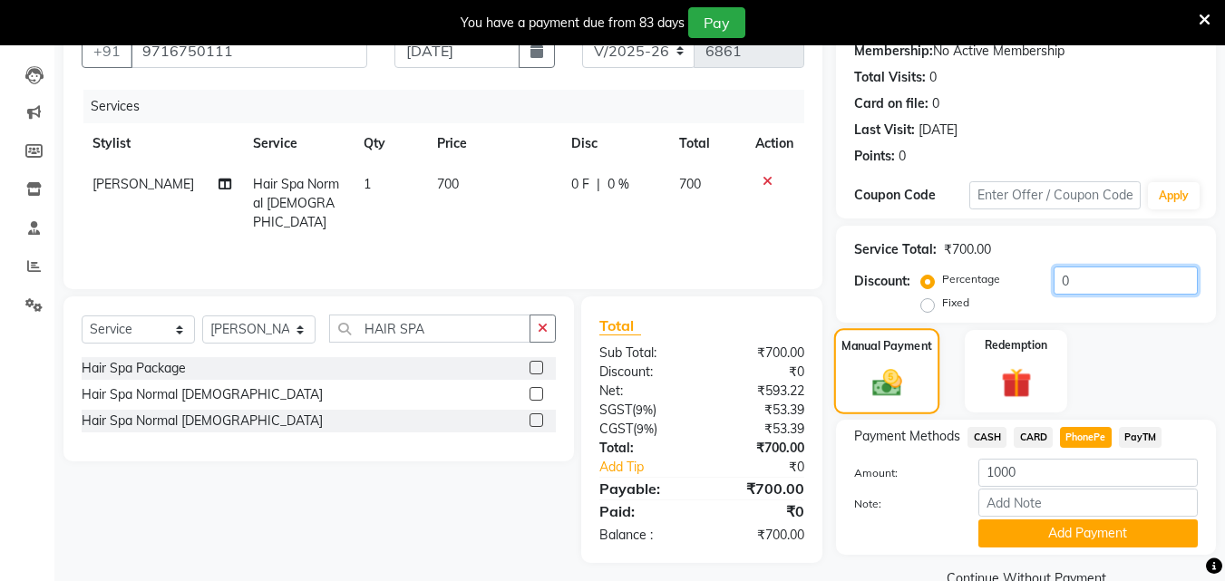
scroll to position [218, 0]
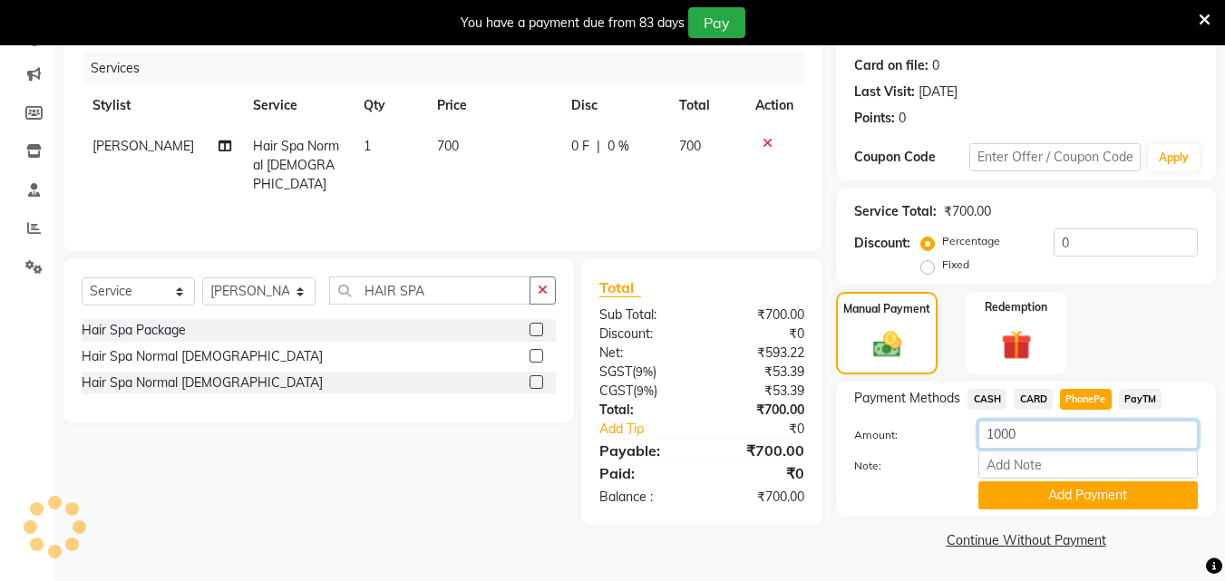
click at [1047, 434] on input "1000" at bounding box center [1087, 435] width 219 height 28
type input "1"
type input "700"
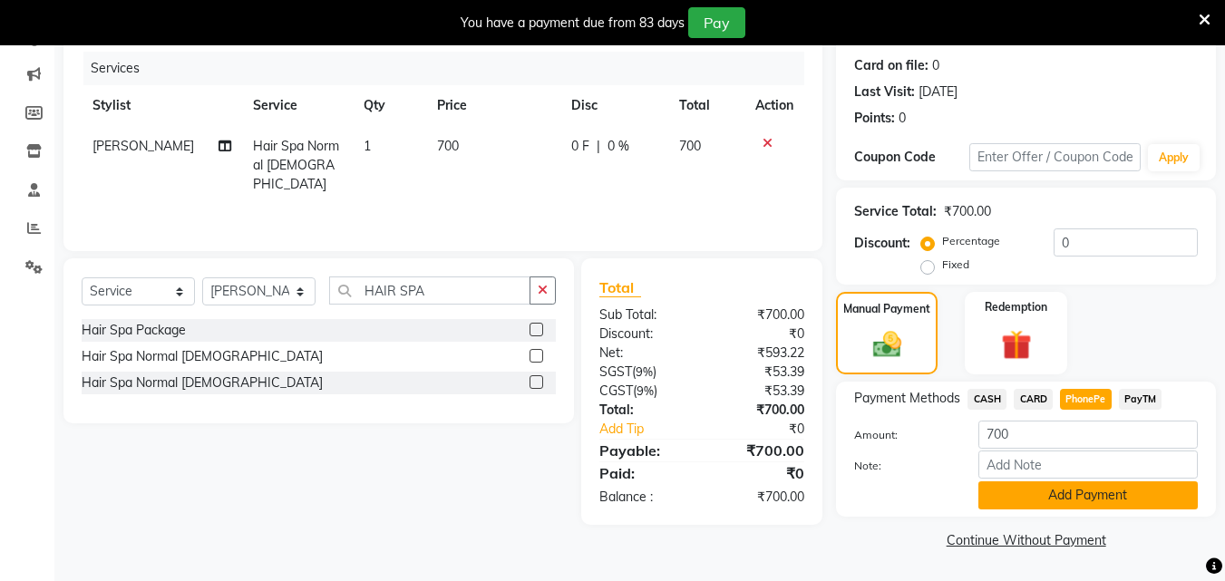
click at [1043, 491] on button "Add Payment" at bounding box center [1087, 495] width 219 height 28
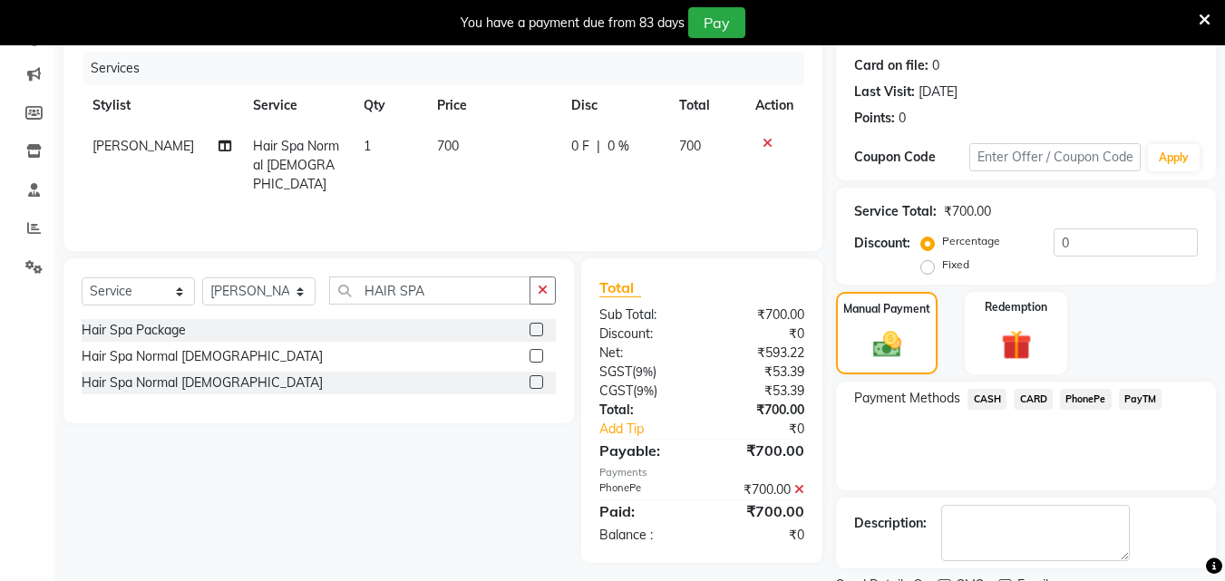
scroll to position [295, 0]
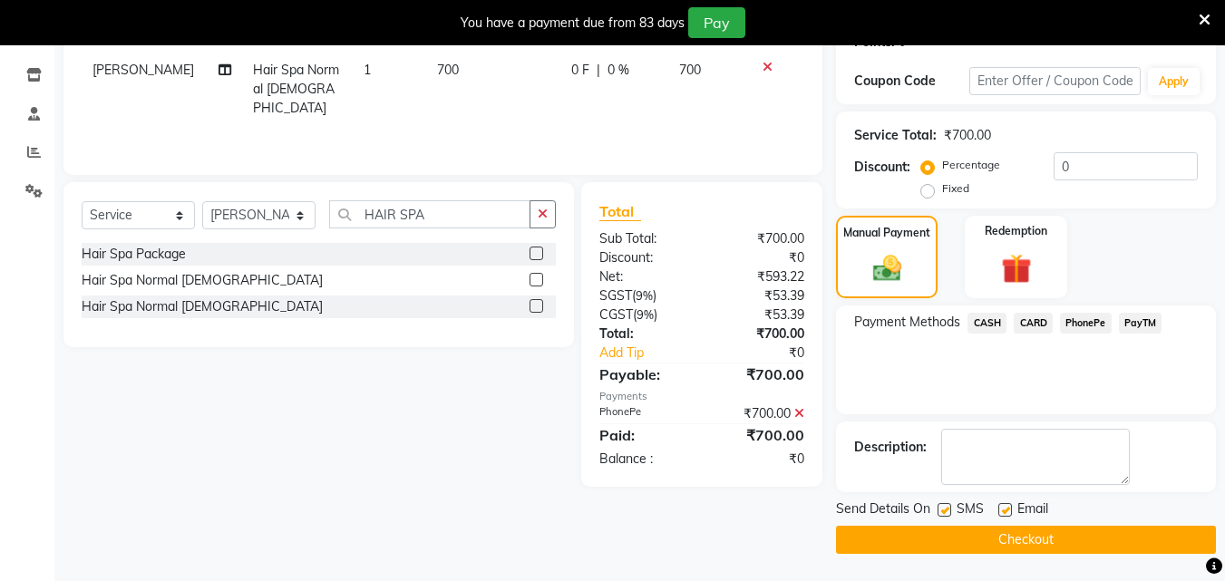
click at [943, 508] on label at bounding box center [944, 510] width 14 height 14
click at [943, 508] on input "checkbox" at bounding box center [943, 511] width 12 height 12
checkbox input "false"
click at [1003, 511] on label at bounding box center [1005, 510] width 14 height 14
click at [1003, 511] on input "checkbox" at bounding box center [1004, 511] width 12 height 12
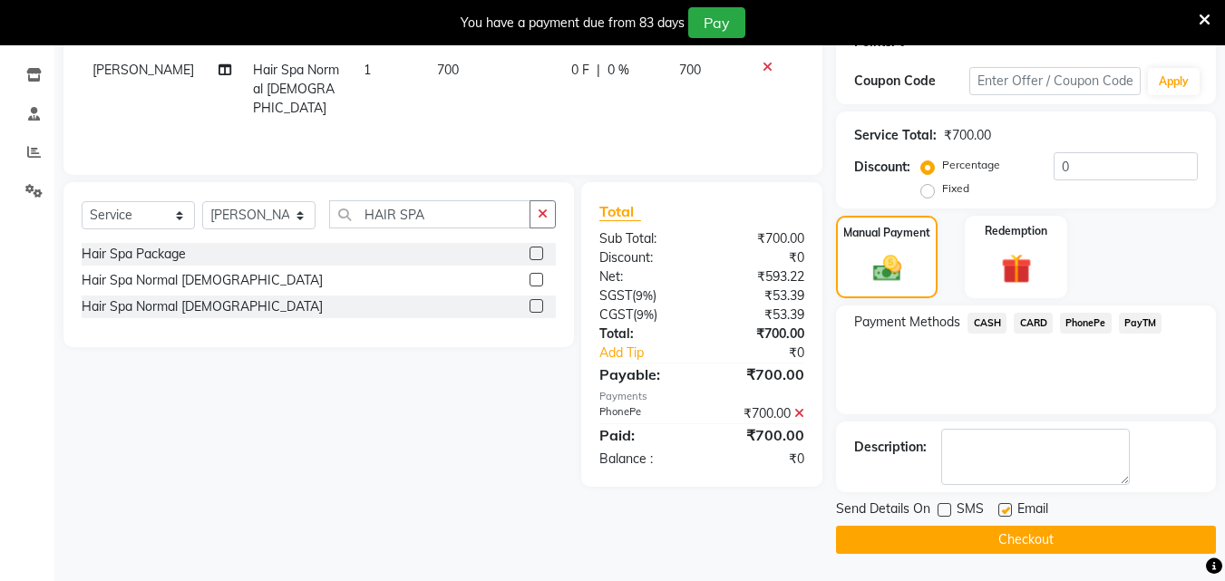
checkbox input "false"
click at [1000, 539] on button "Checkout" at bounding box center [1026, 540] width 380 height 28
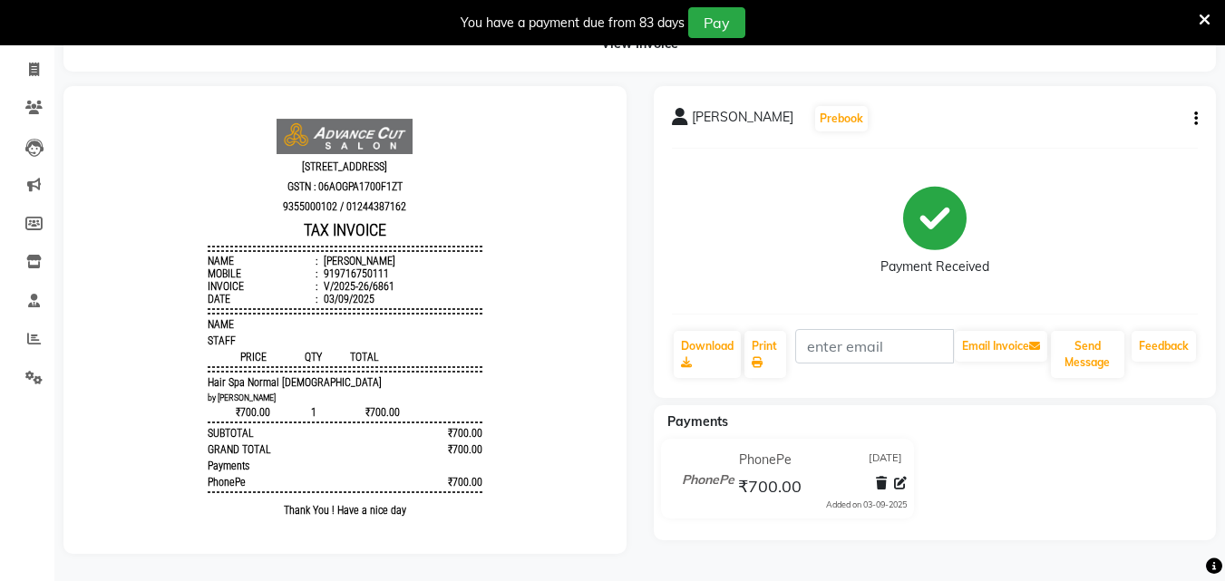
click at [1211, 105] on div "Ankush Girdhar Prebook Payment Received Download Print Email Invoice Send Messa…" at bounding box center [935, 242] width 563 height 312
click at [1189, 110] on button "button" at bounding box center [1192, 119] width 11 height 19
click at [1090, 119] on div "Edit Invoice" at bounding box center [1105, 130] width 124 height 23
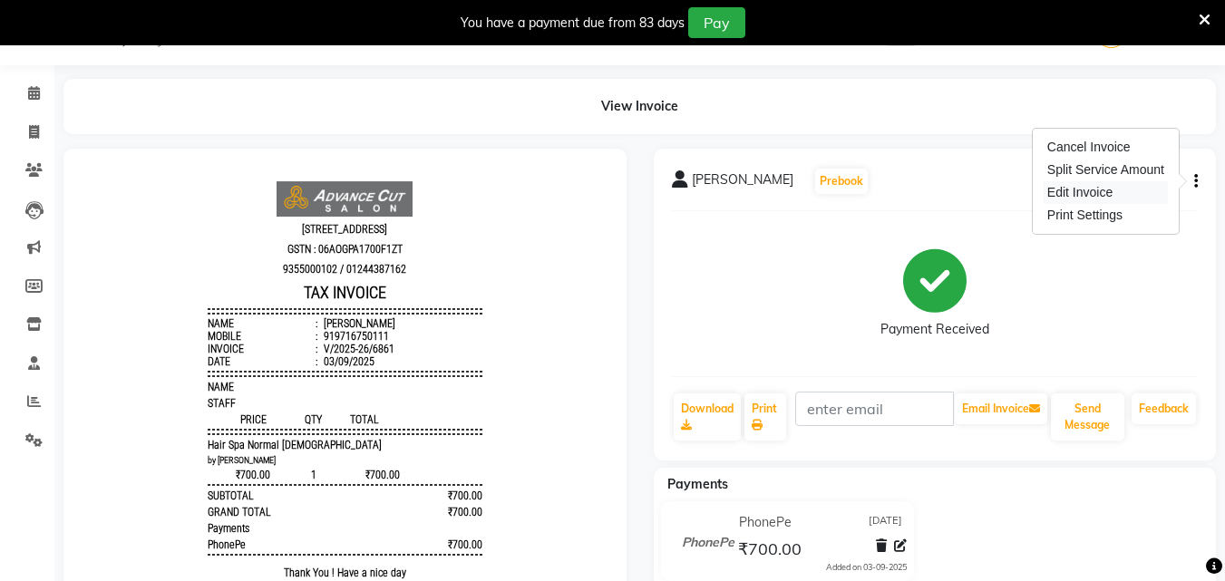
select select "service"
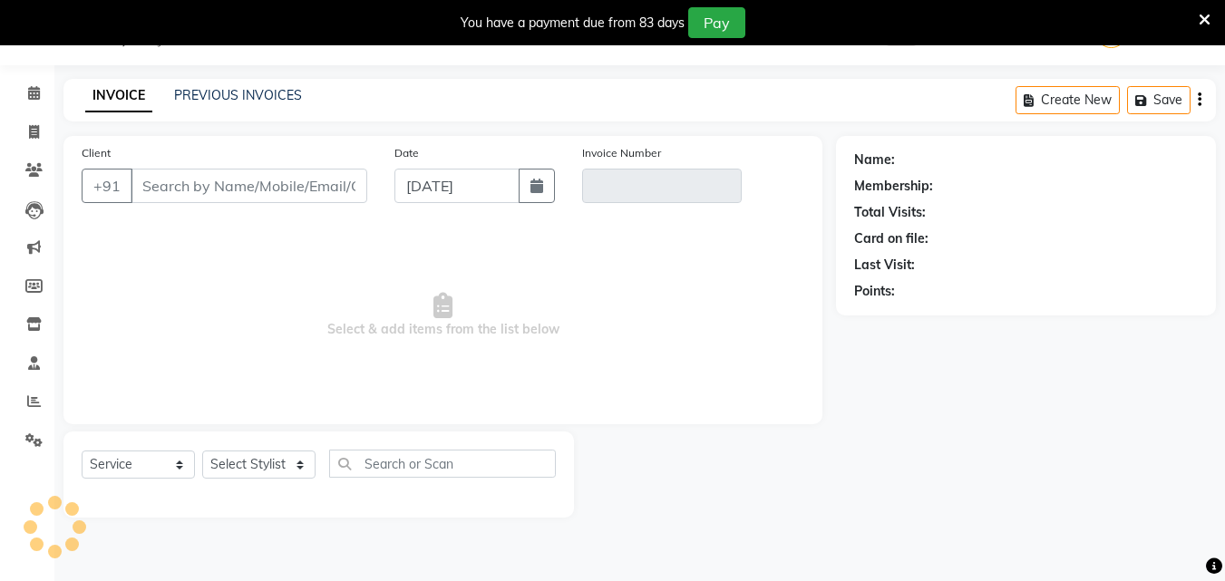
click at [1208, 13] on icon at bounding box center [1205, 20] width 12 height 16
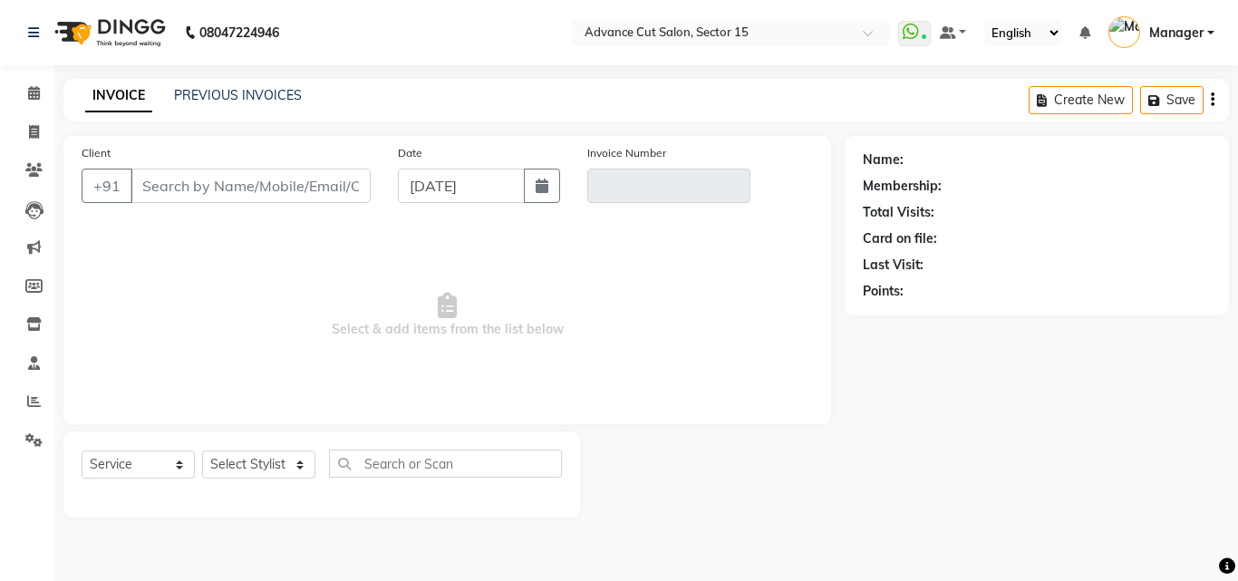
type input "9716750111"
type input "V/2025-26/6861"
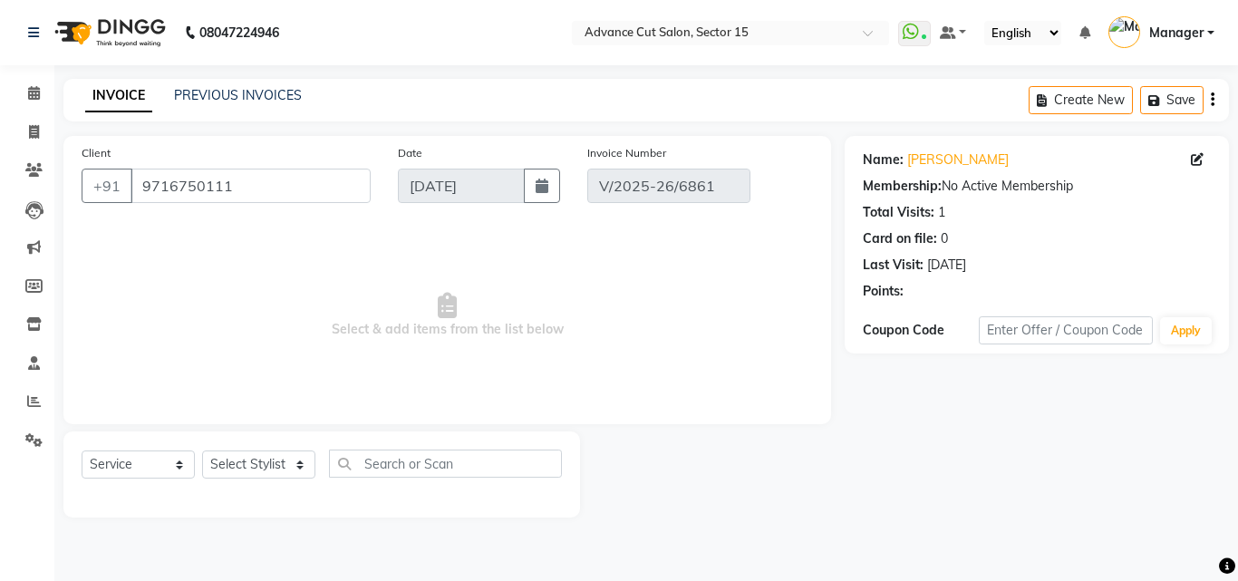
select select "select"
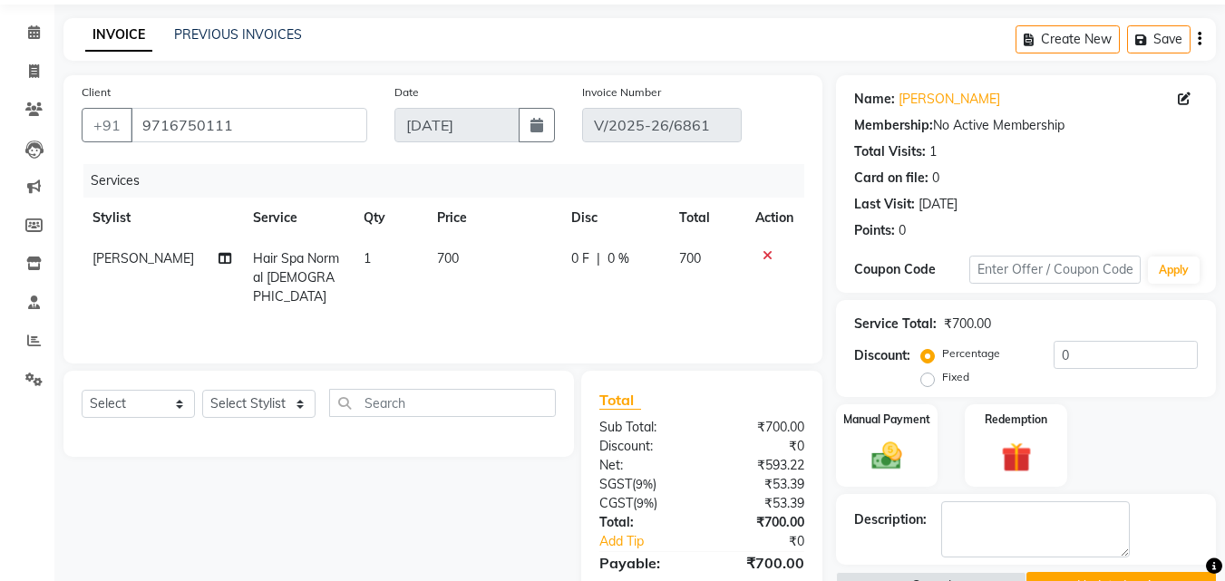
scroll to position [182, 0]
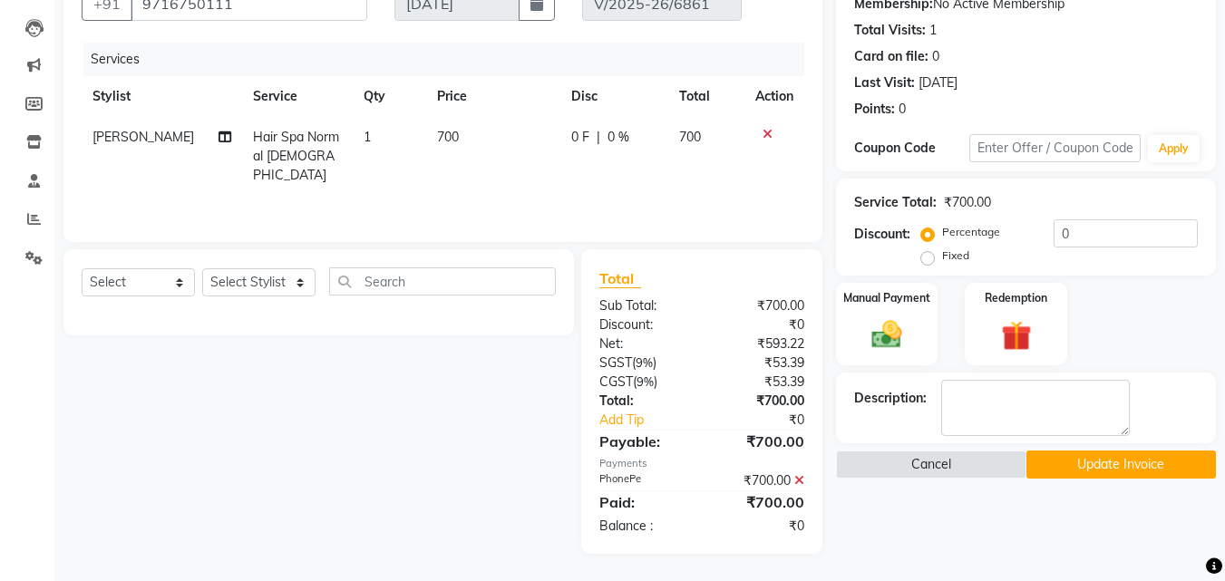
click at [800, 479] on icon at bounding box center [799, 480] width 10 height 13
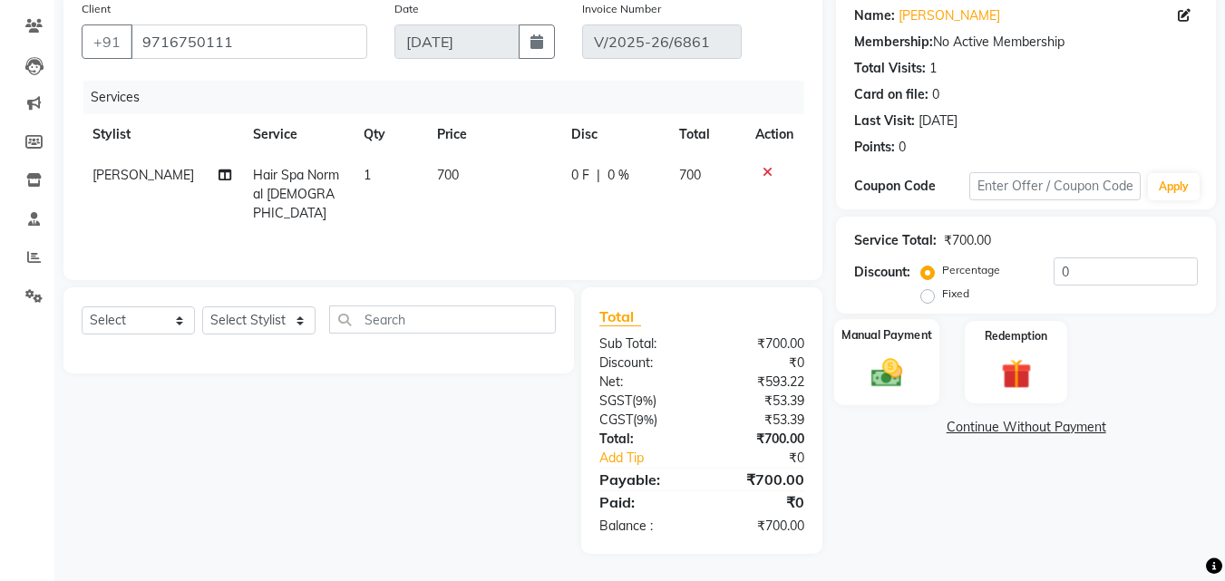
click at [926, 347] on div "Manual Payment" at bounding box center [887, 362] width 106 height 86
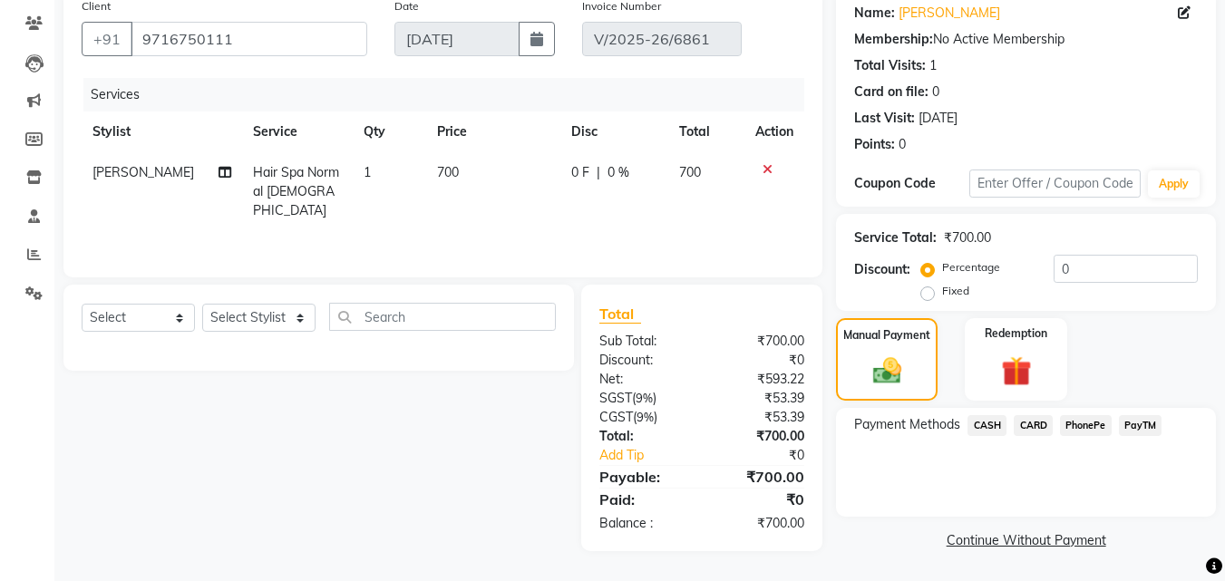
click at [1146, 432] on span "PayTM" at bounding box center [1141, 425] width 44 height 21
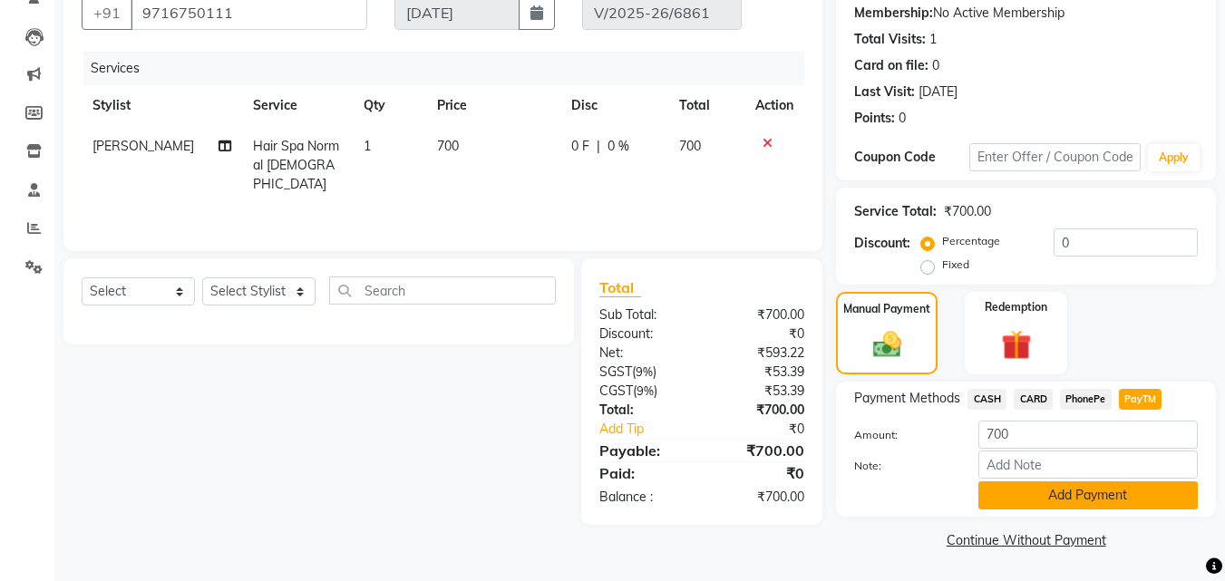
click at [1152, 503] on button "Add Payment" at bounding box center [1087, 495] width 219 height 28
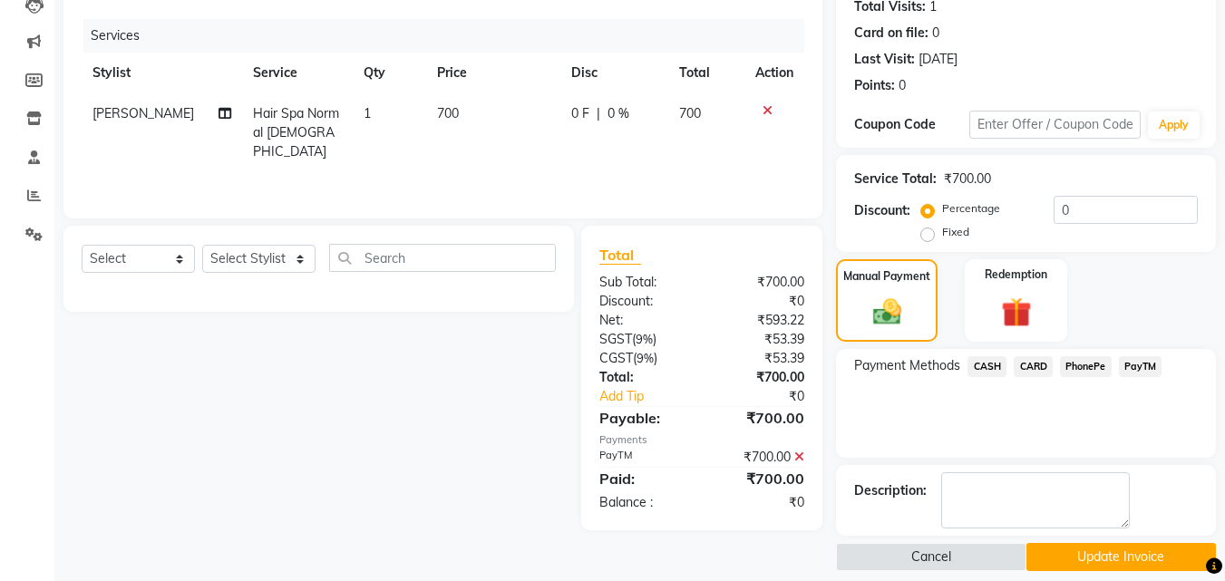
scroll to position [223, 0]
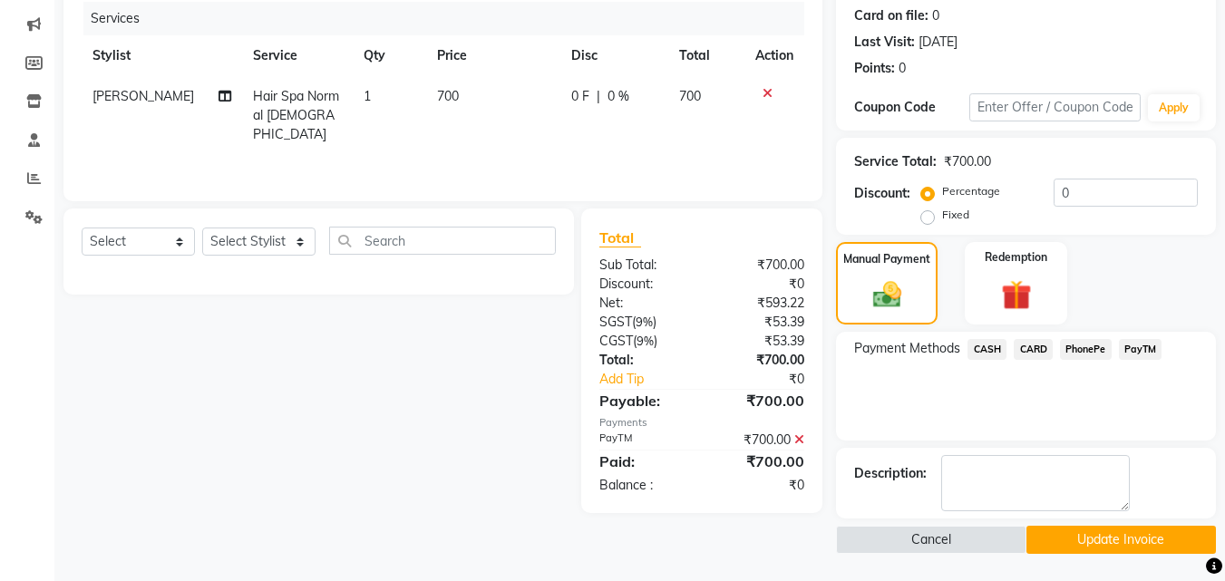
click at [1134, 548] on button "Update Invoice" at bounding box center [1120, 540] width 189 height 28
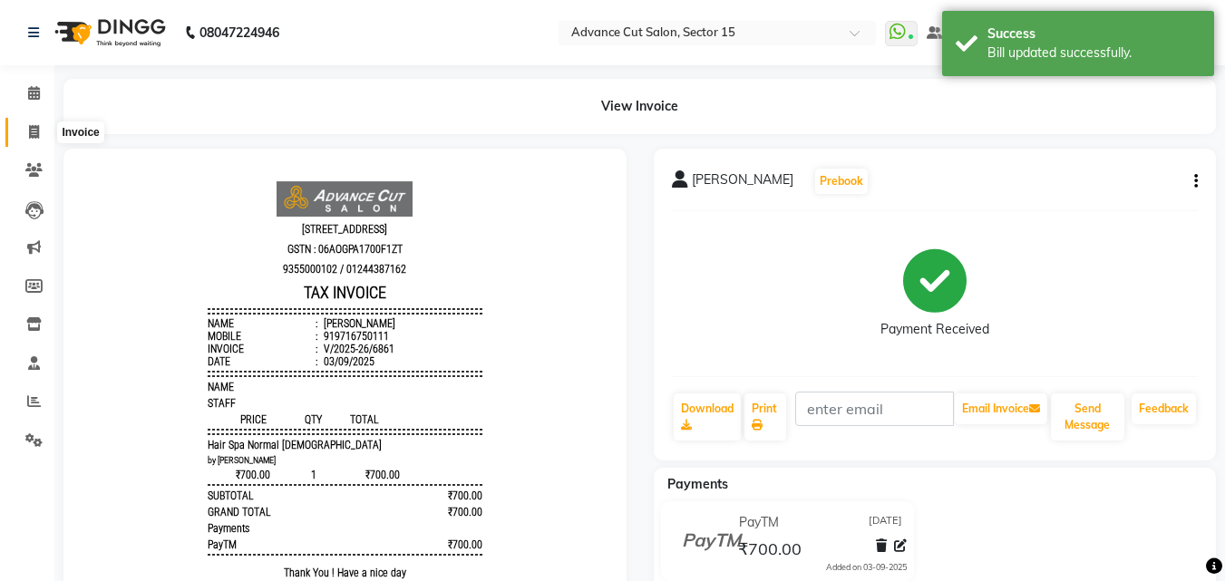
click at [18, 133] on span at bounding box center [34, 132] width 32 height 21
select select "service"
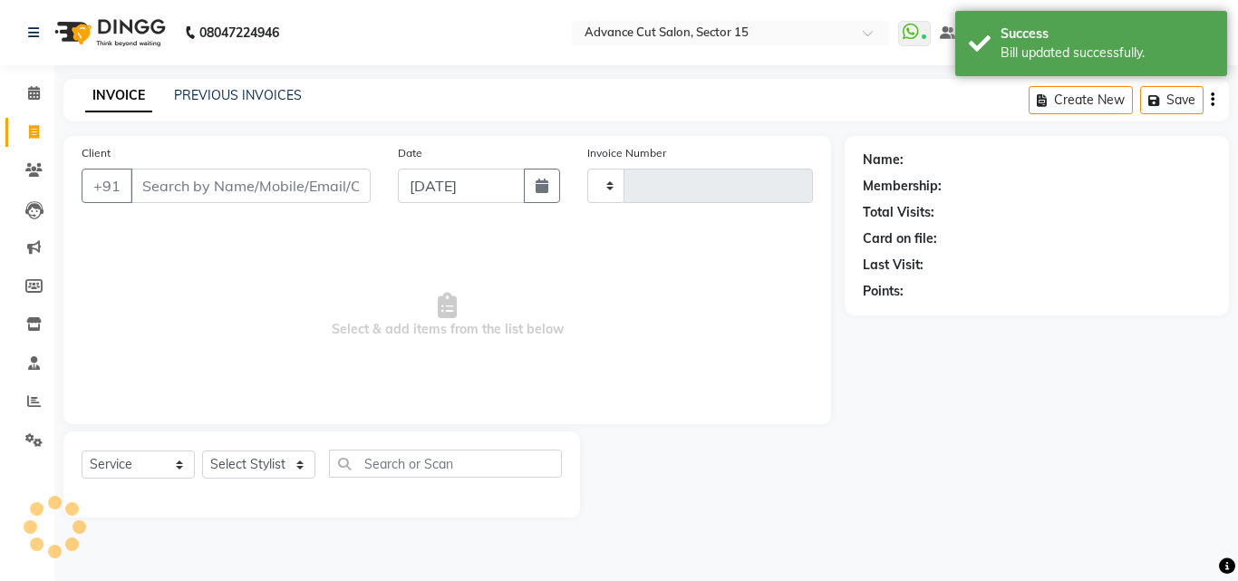
type input "6862"
select select "6255"
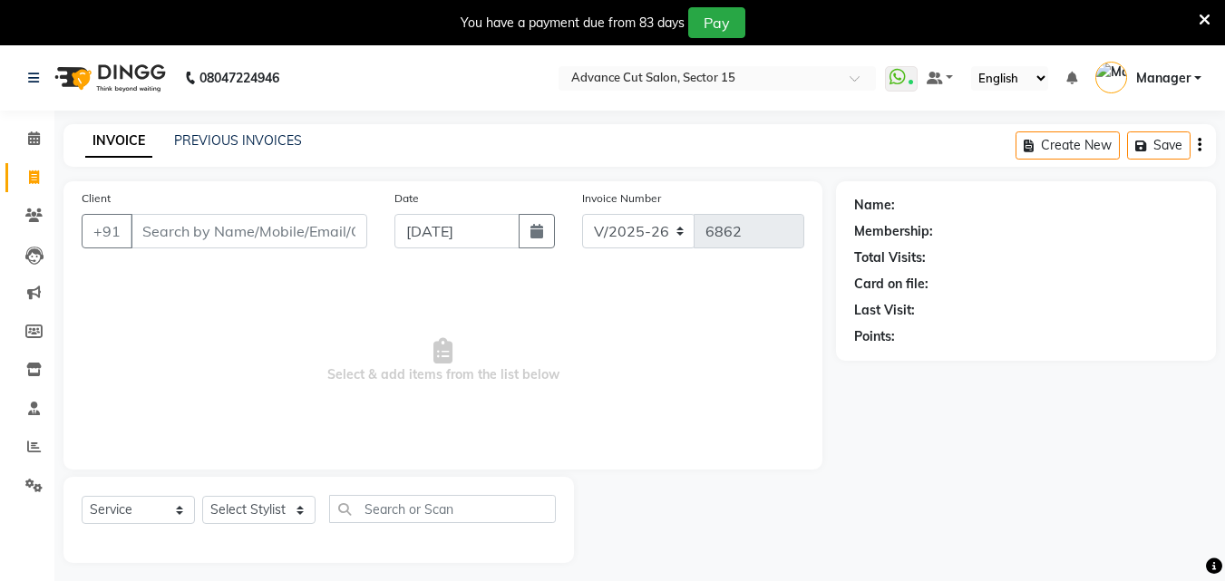
select select "6255"
select select "service"
click at [1201, 17] on icon at bounding box center [1205, 20] width 12 height 16
